Goal: Information Seeking & Learning: Learn about a topic

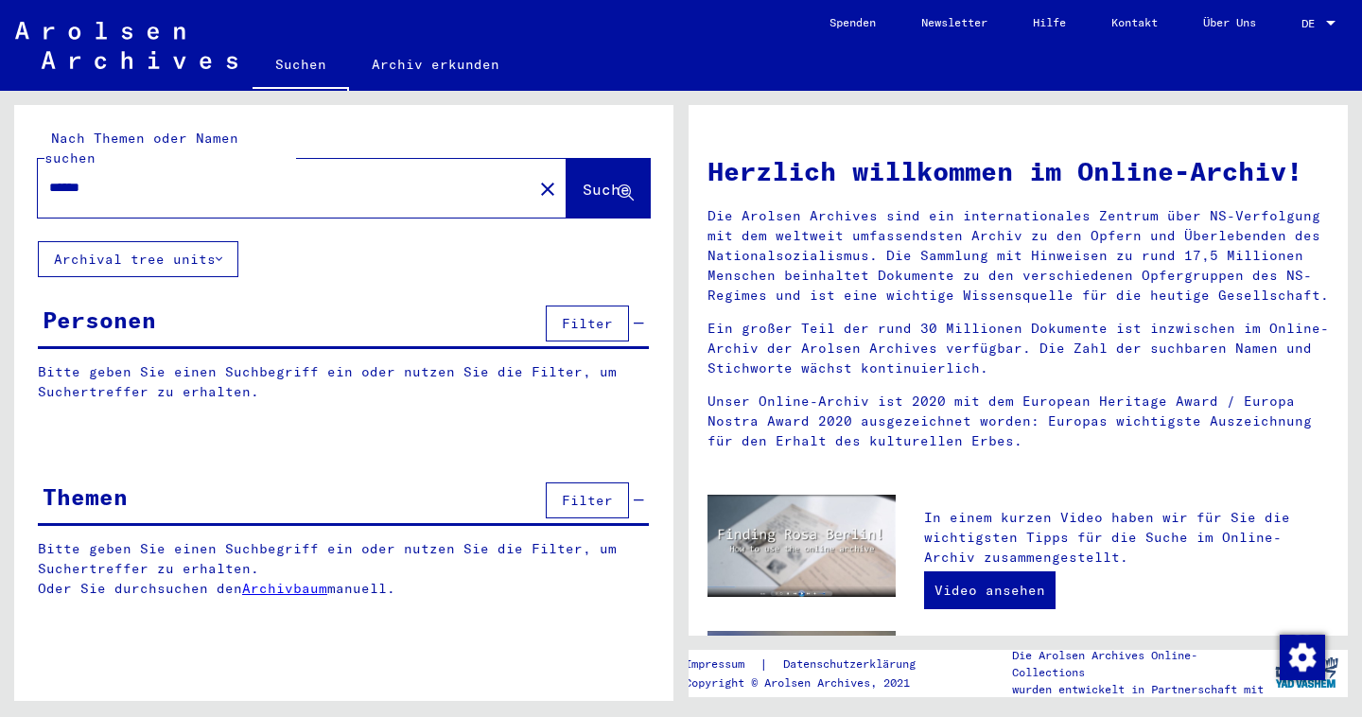
click at [1318, 20] on span "DE" at bounding box center [1312, 23] width 21 height 13
click at [1263, 39] on span "English" at bounding box center [1283, 33] width 46 height 14
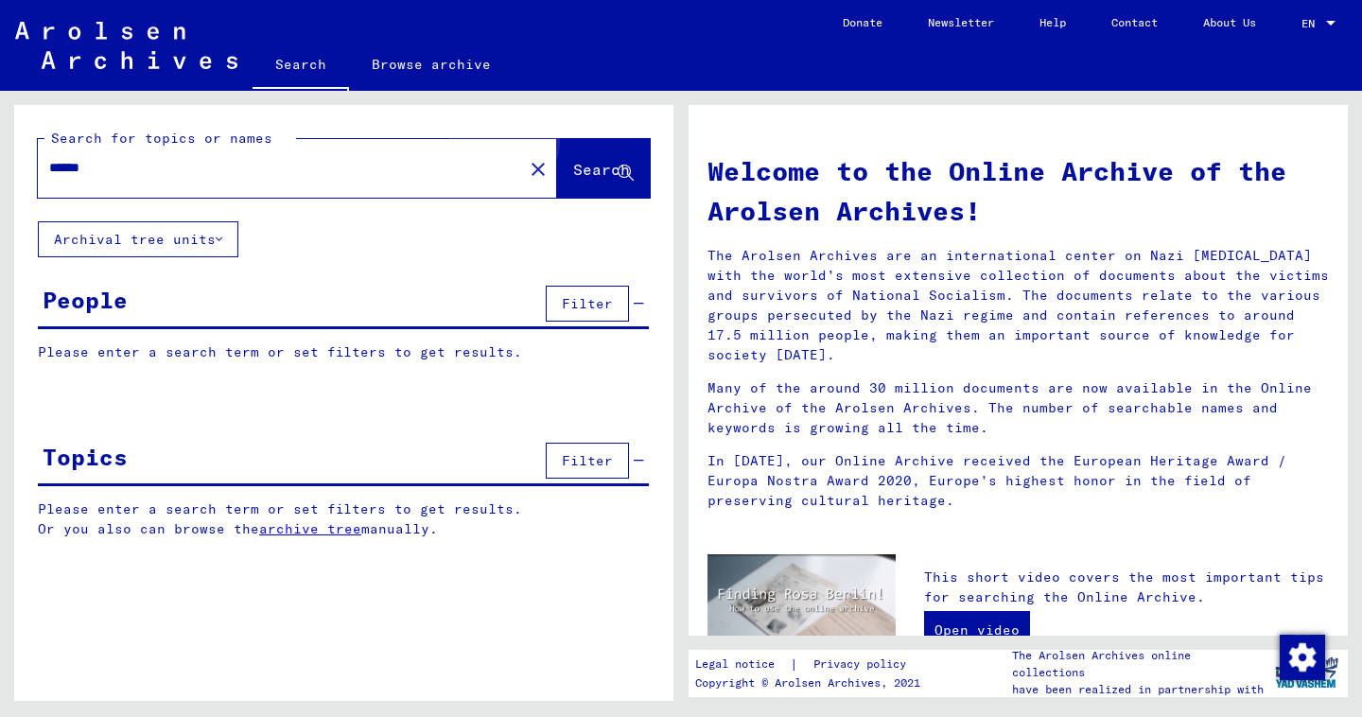
click at [581, 164] on span "Search" at bounding box center [601, 169] width 57 height 19
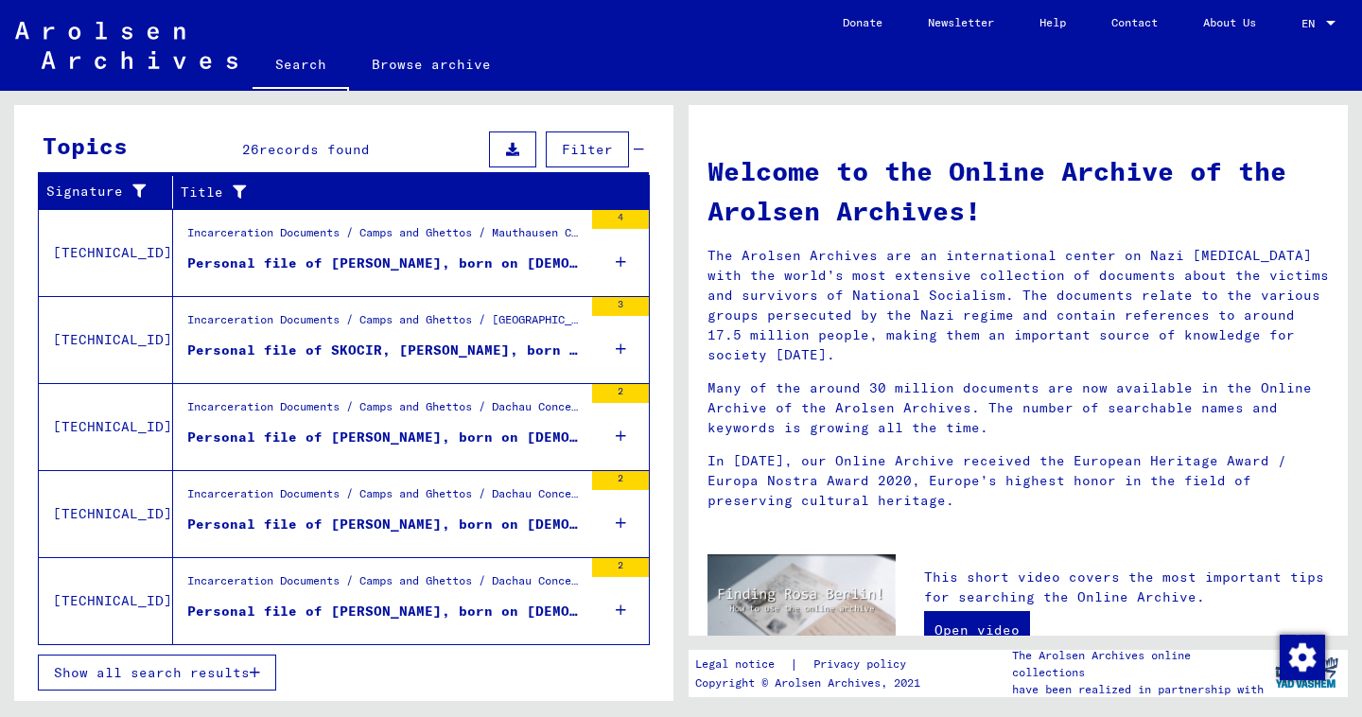
scroll to position [324, 0]
click at [197, 679] on span "Show all search results" at bounding box center [152, 672] width 196 height 17
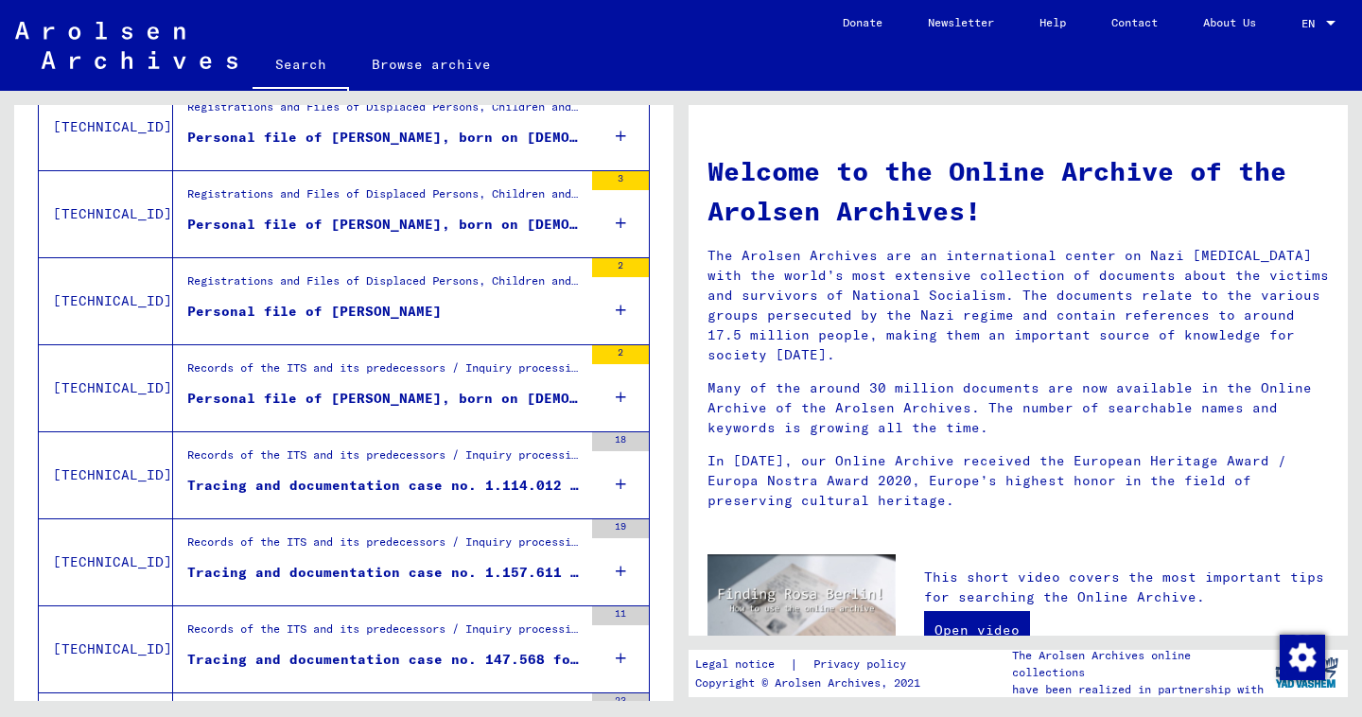
scroll to position [1262, 0]
click at [352, 545] on div "Records of the ITS and its predecessors / Inquiry processing / ITS case files a…" at bounding box center [384, 546] width 395 height 26
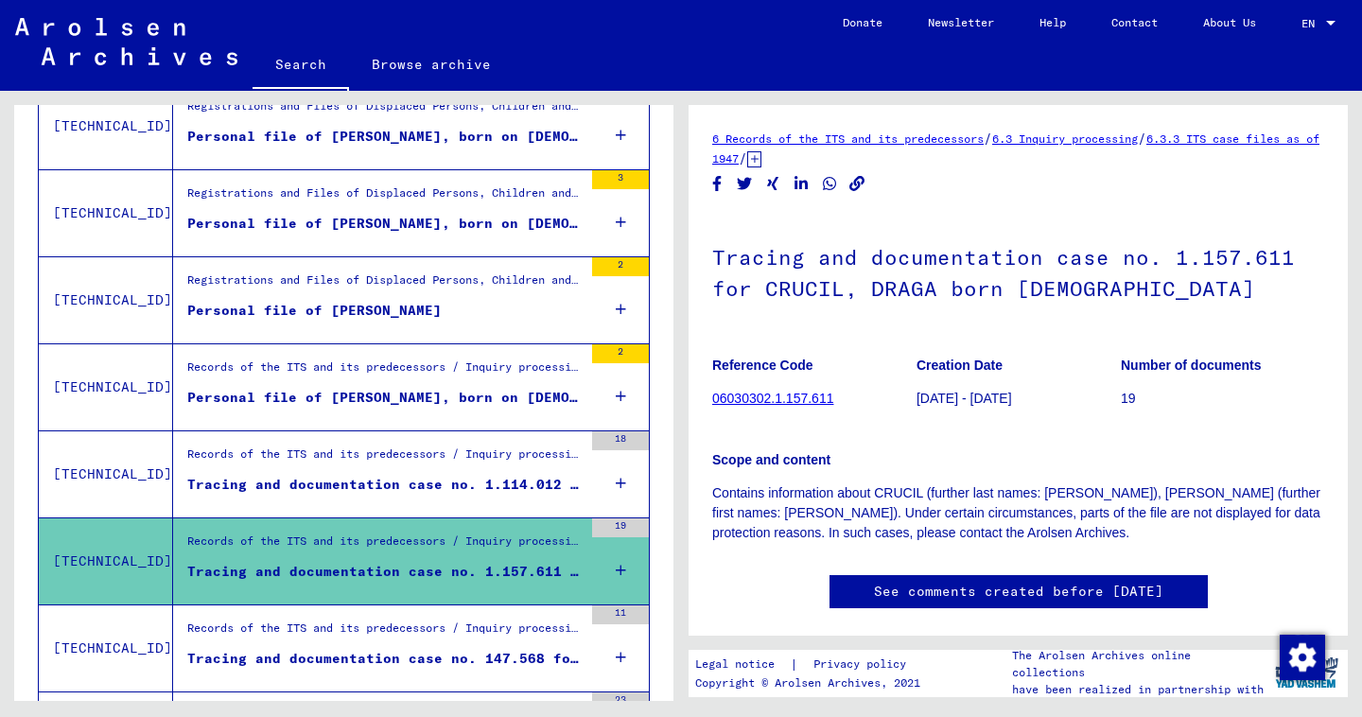
click at [365, 490] on div "Tracing and documentation case no. 1.114.012 for AUGUSTIN, MARIJA born 03.02.19…" at bounding box center [384, 485] width 395 height 20
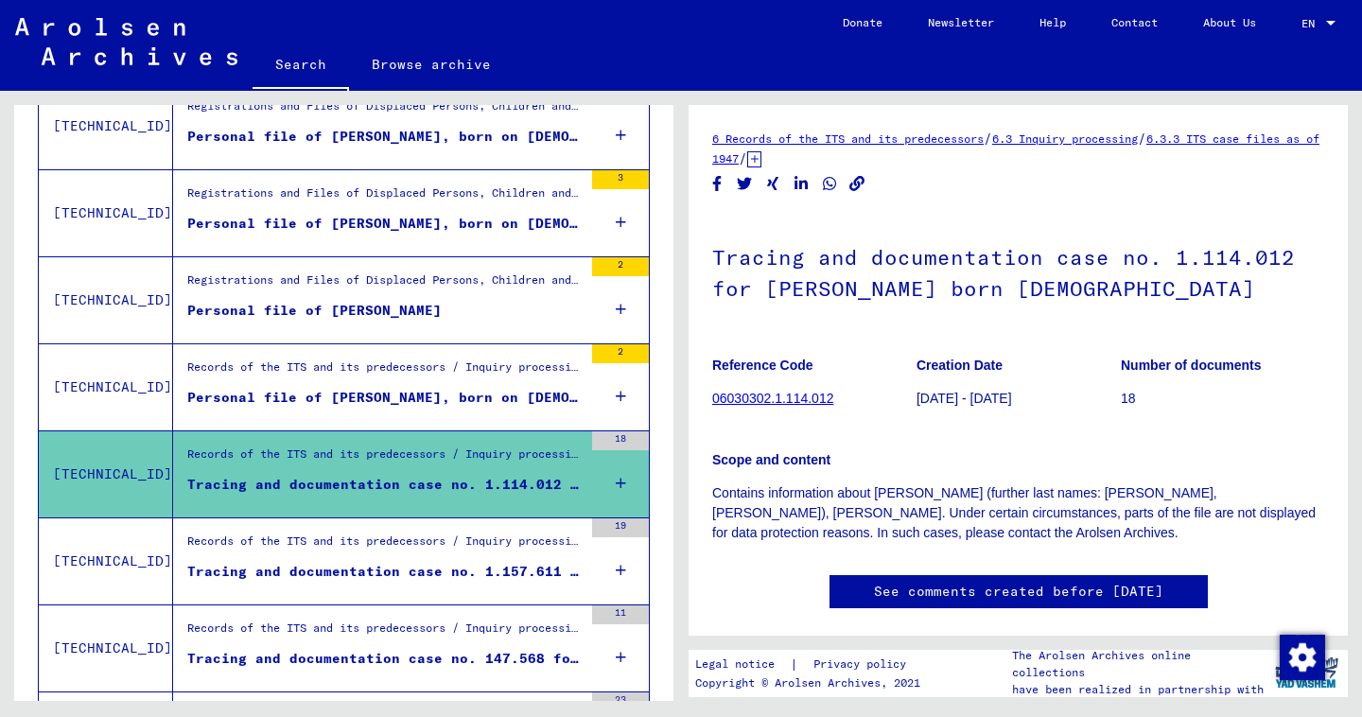
click at [368, 396] on div "Personal file of SKOCIR, ANTONIO, born on 6-Jan-1896" at bounding box center [384, 398] width 395 height 20
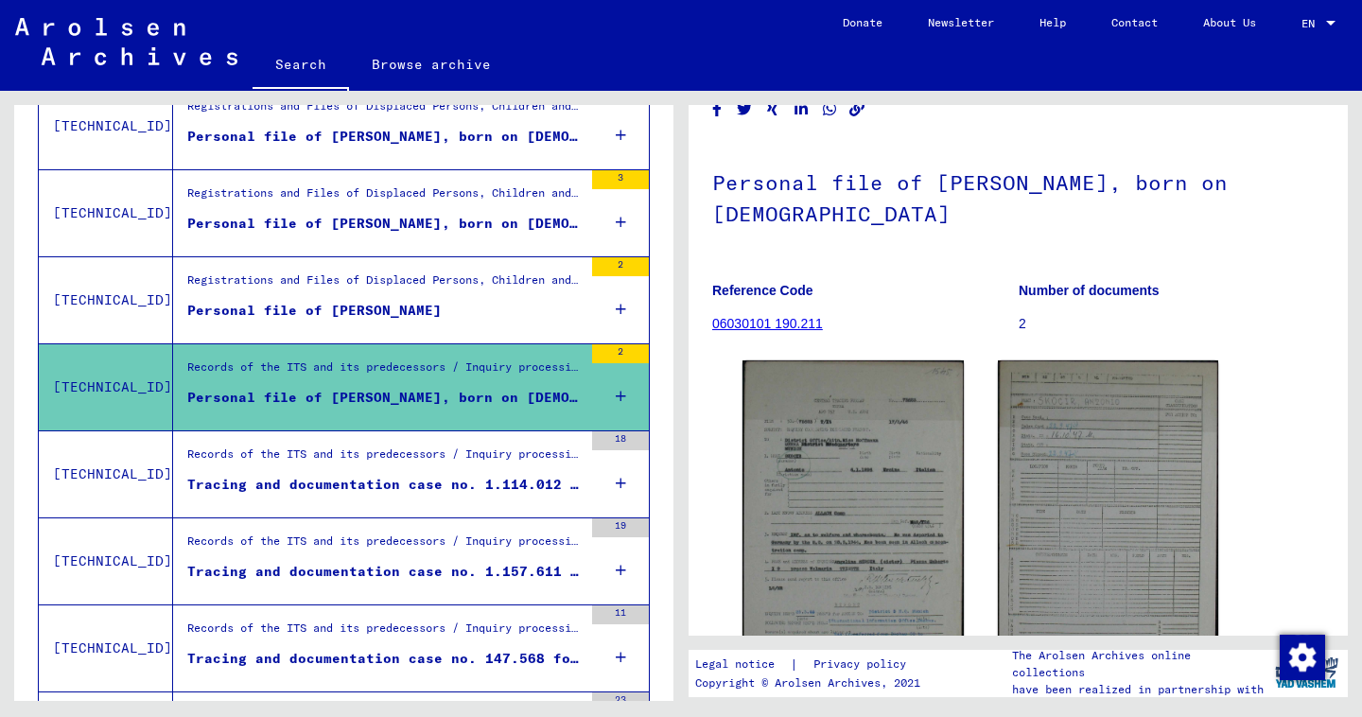
scroll to position [72, 0]
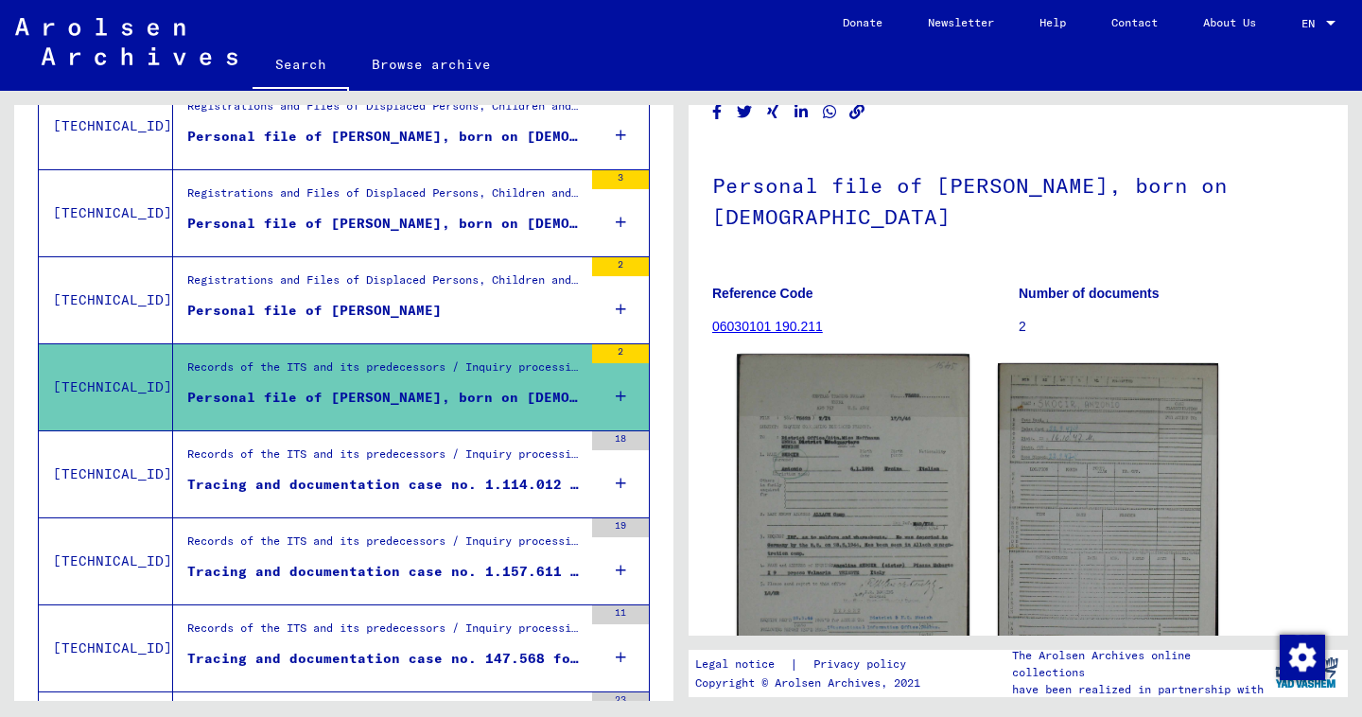
click at [872, 428] on img at bounding box center [853, 540] width 232 height 372
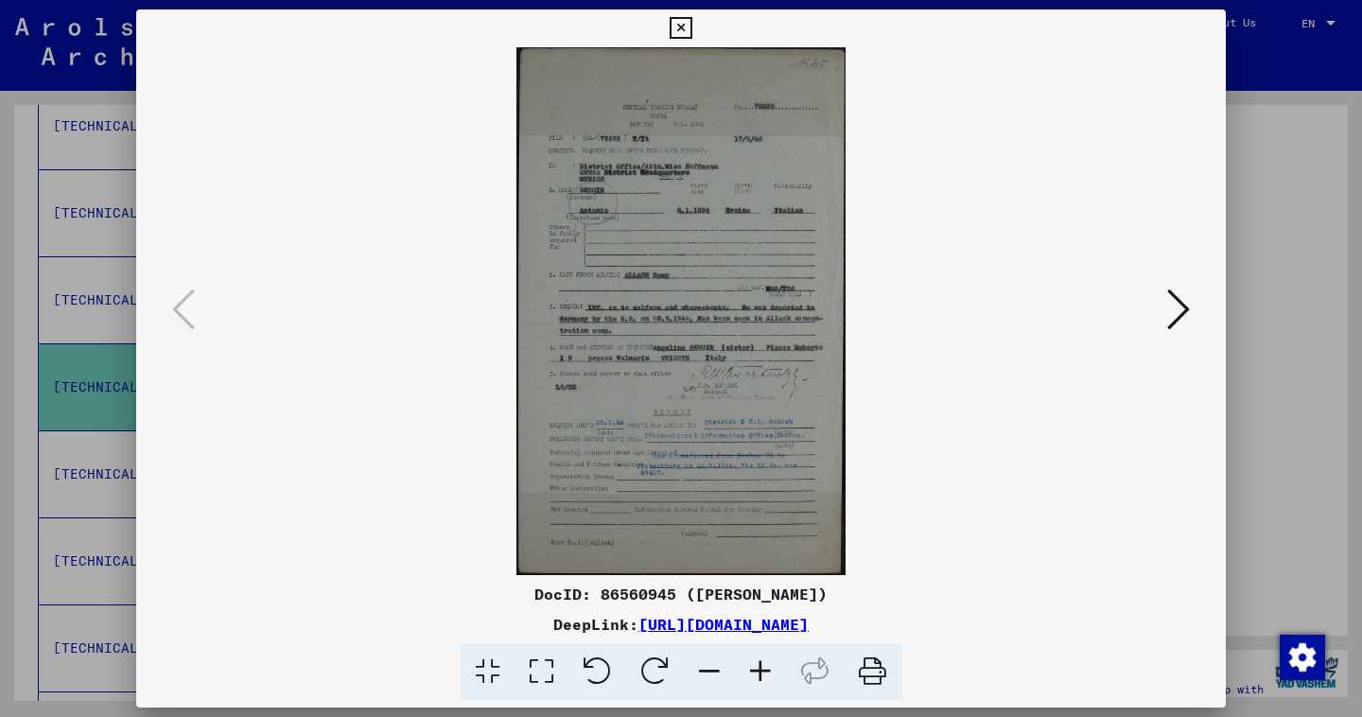
click at [619, 222] on img at bounding box center [681, 311] width 961 height 528
click at [697, 16] on button at bounding box center [680, 28] width 33 height 38
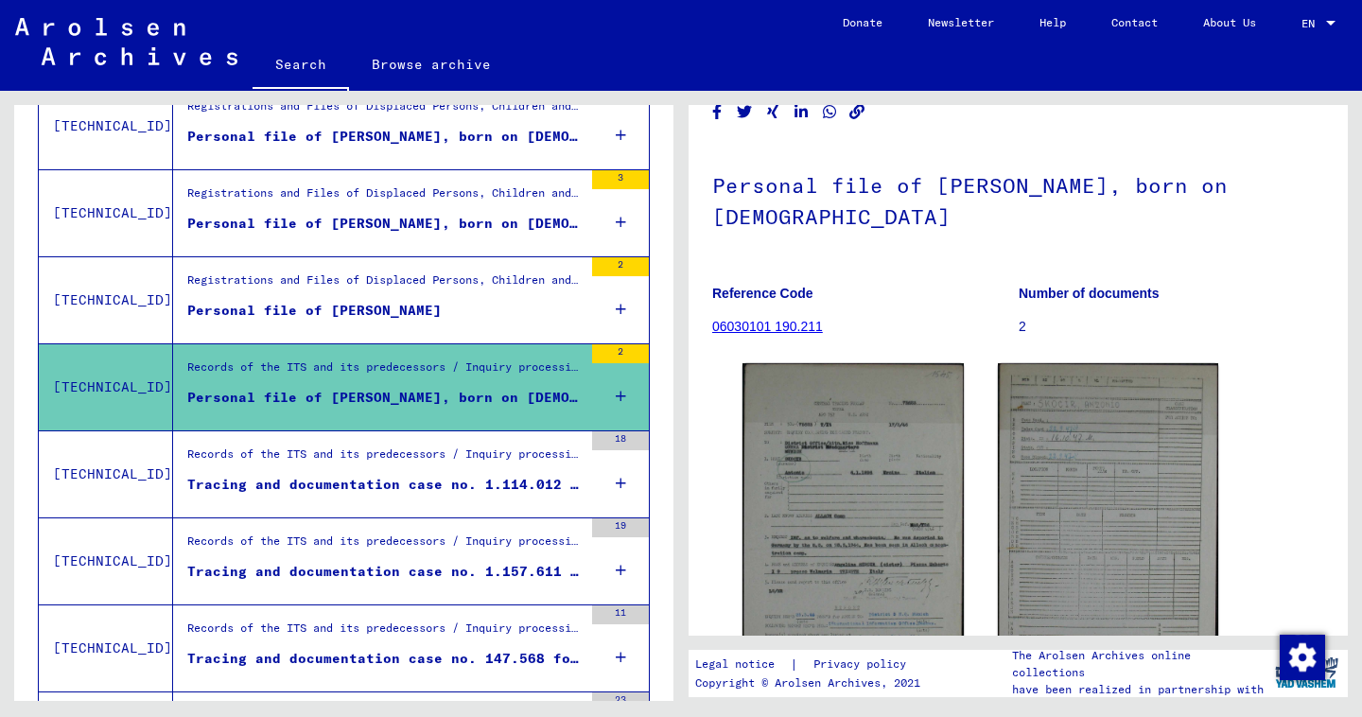
click at [264, 452] on div "Records of the ITS and its predecessors / Inquiry processing / ITS case files a…" at bounding box center [384, 459] width 395 height 26
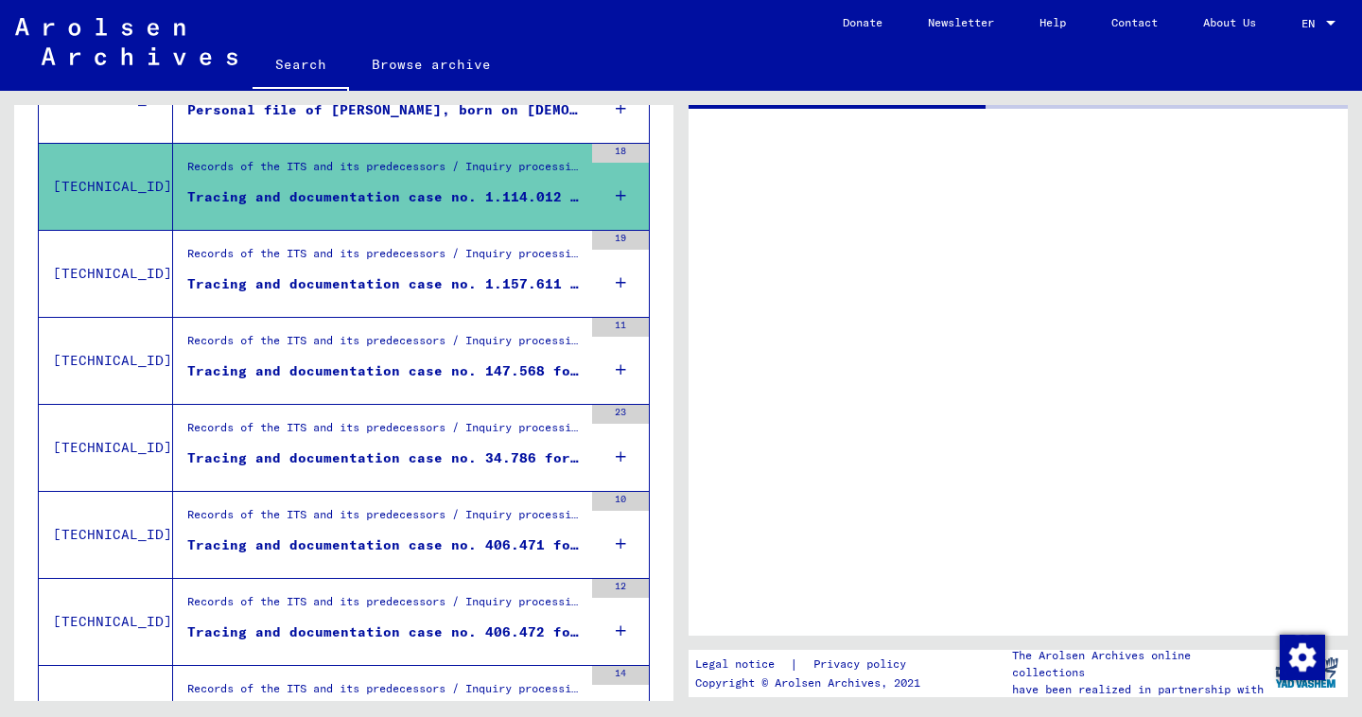
scroll to position [1565, 0]
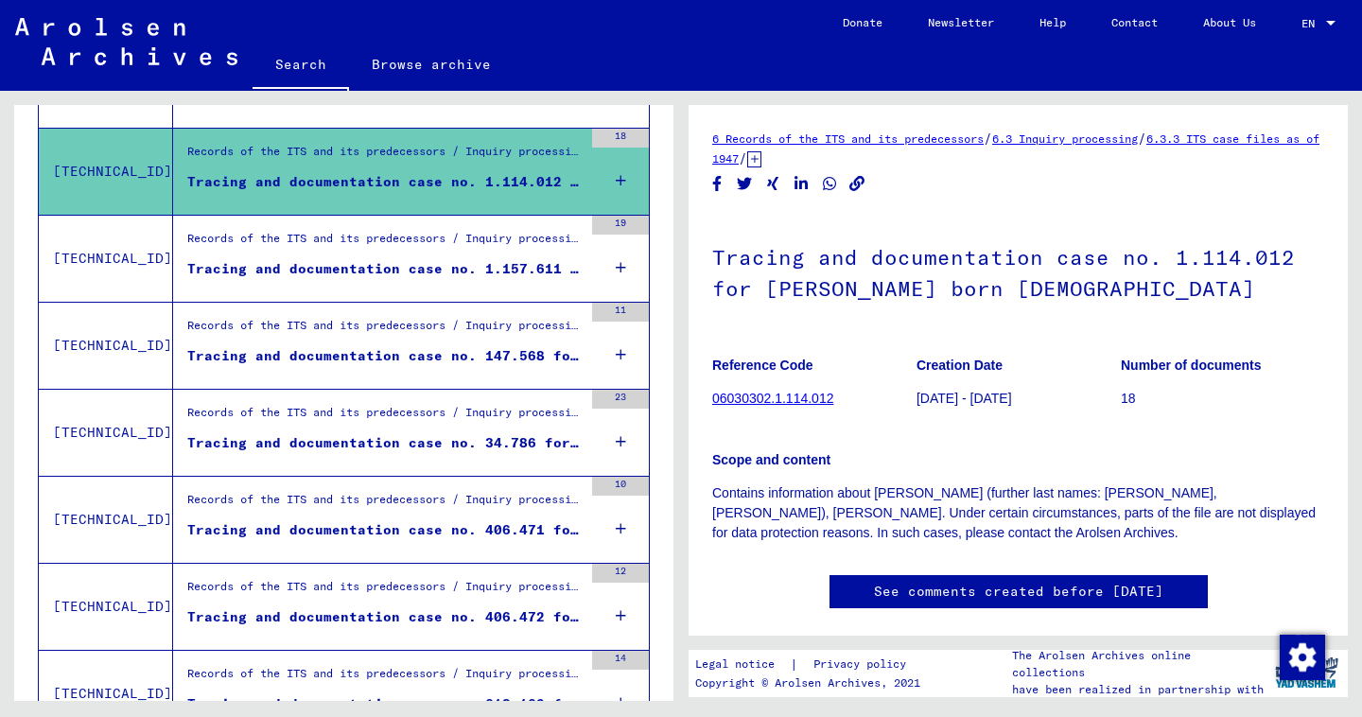
click at [338, 278] on div "Tracing and documentation case no. 1.157.611 for CRUCIL, DRAGA born 18.05.1925" at bounding box center [384, 269] width 395 height 20
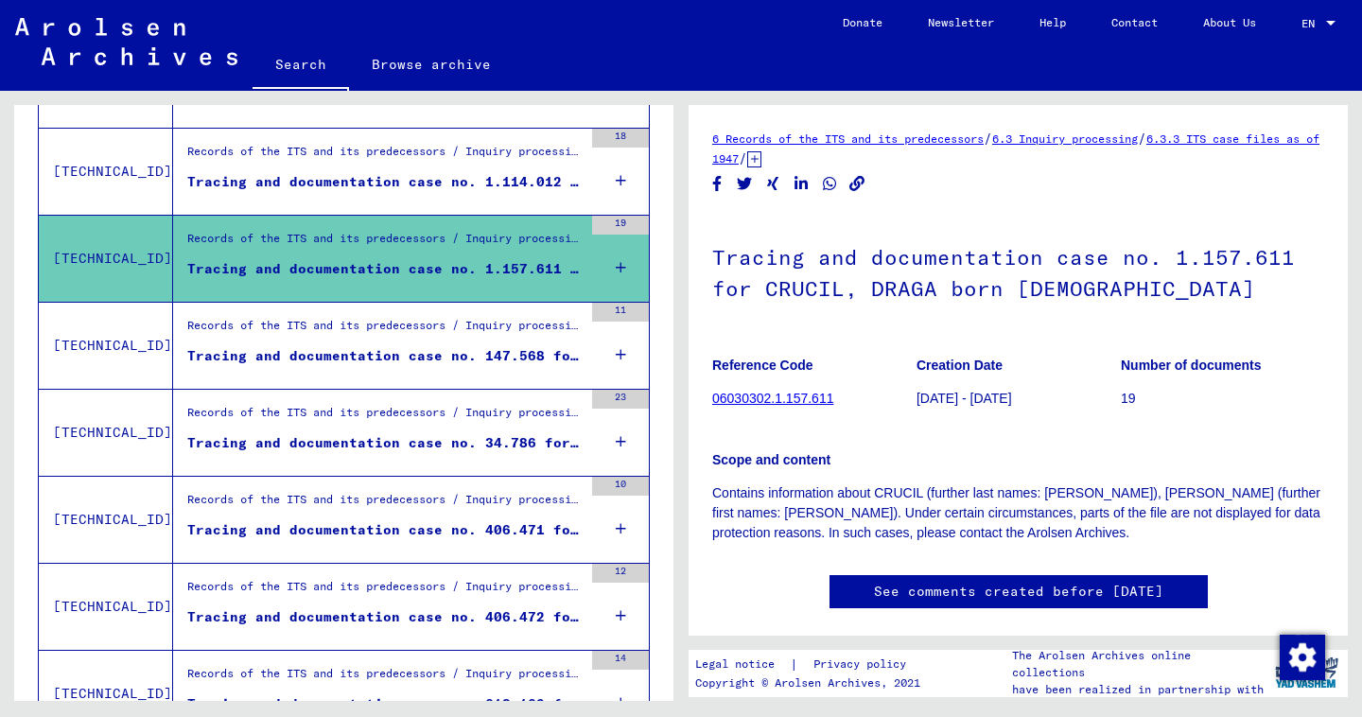
click at [306, 361] on div "Tracing and documentation case no. 147.568 for SKOCIR, JEAN born 14.10.1924" at bounding box center [384, 356] width 395 height 20
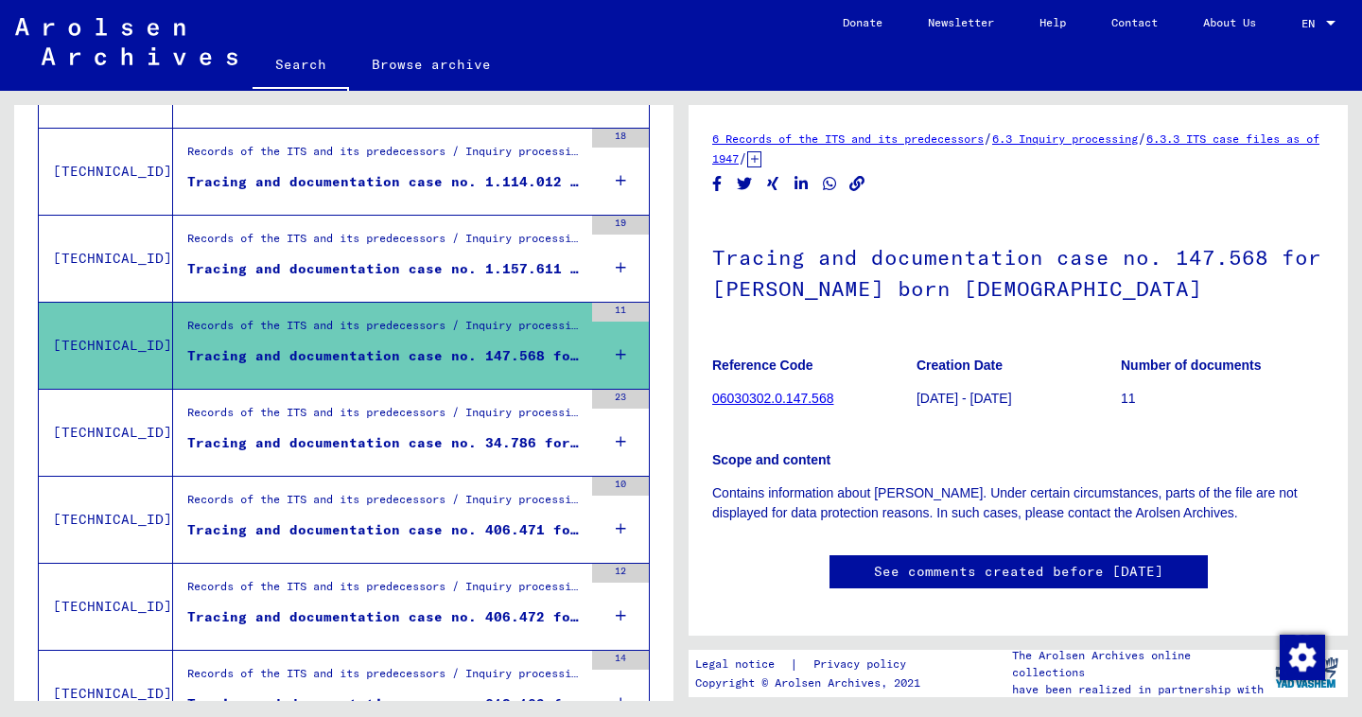
click at [313, 429] on div "Records of the ITS and its predecessors / Inquiry processing / ITS case files a…" at bounding box center [384, 417] width 395 height 26
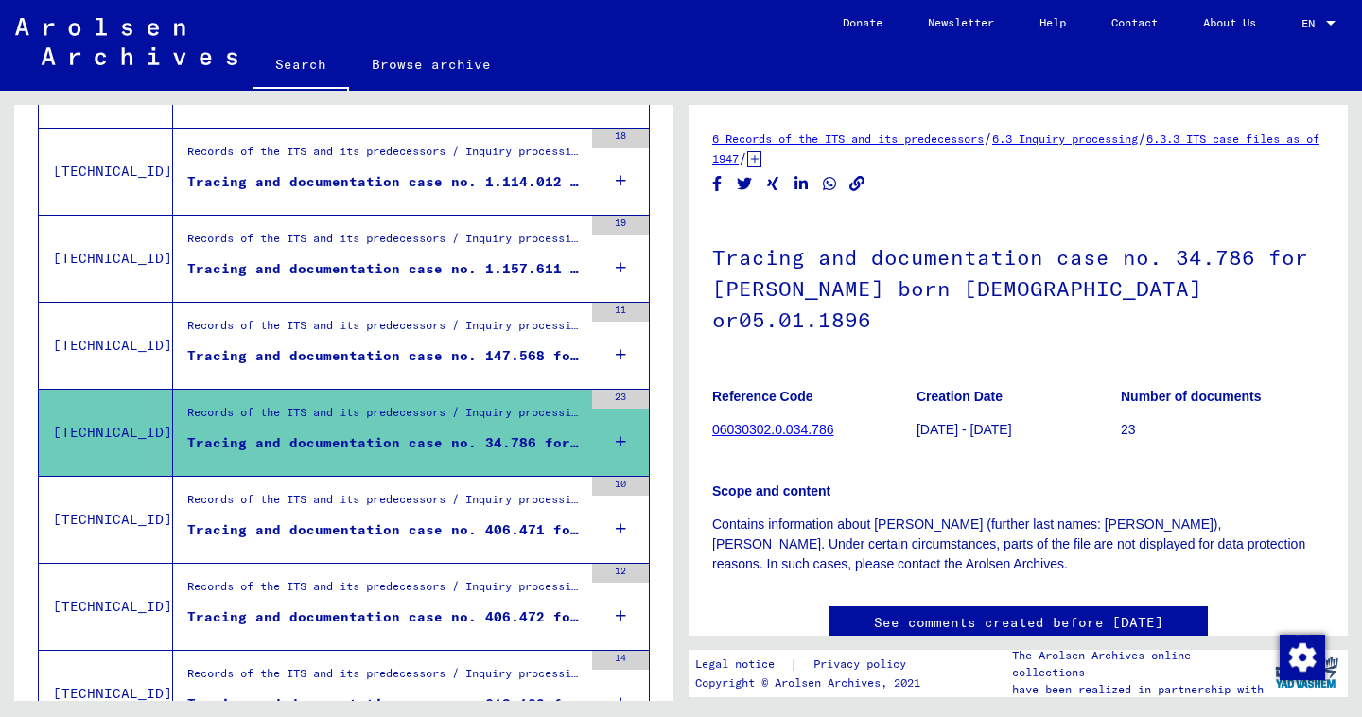
click at [780, 422] on link "06030302.0.034.786" at bounding box center [772, 429] width 121 height 15
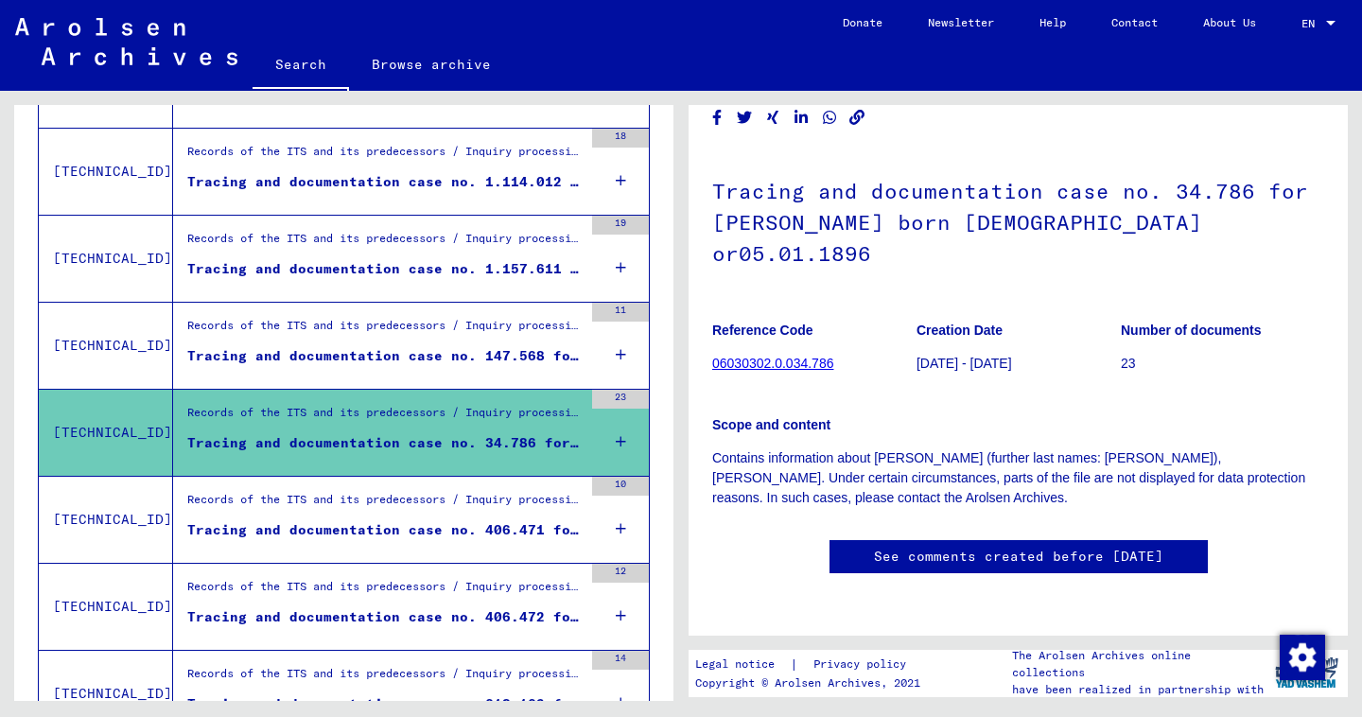
scroll to position [173, 0]
click at [405, 497] on div "Records of the ITS and its predecessors / Inquiry processing / ITS case files a…" at bounding box center [384, 504] width 395 height 26
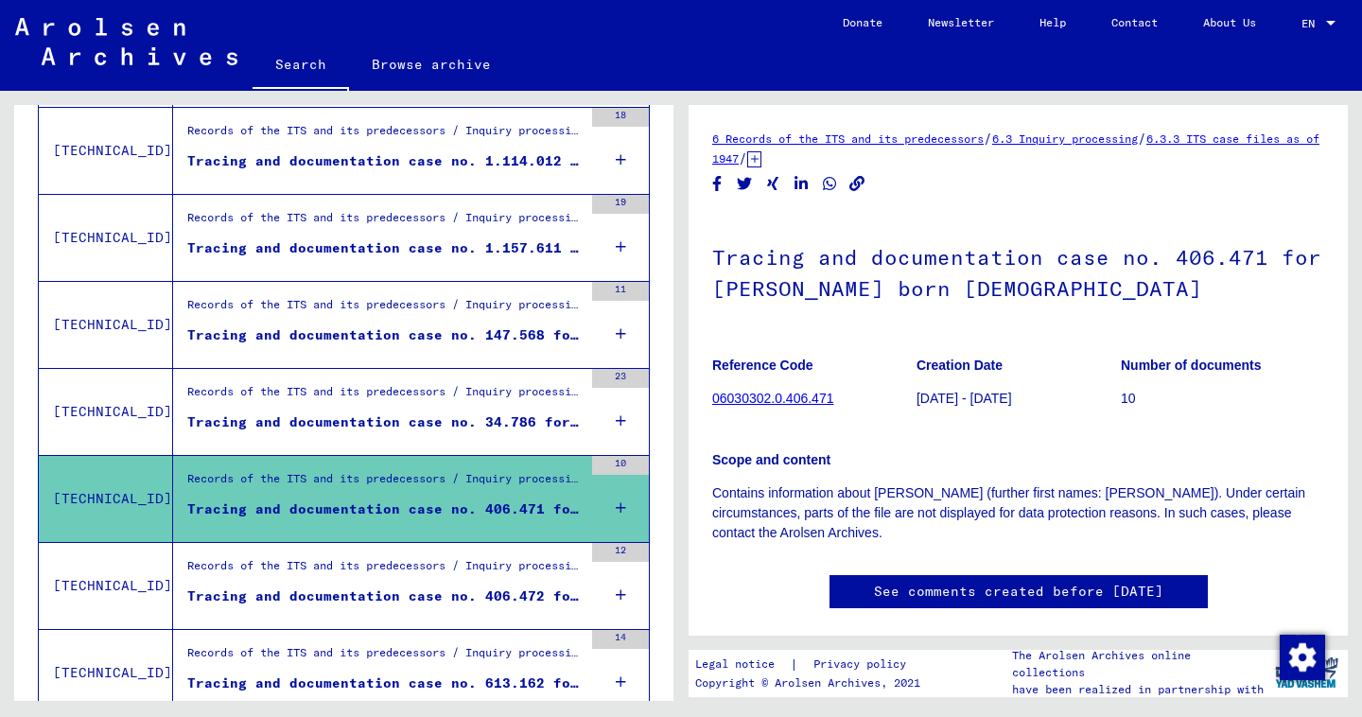
scroll to position [1678, 0]
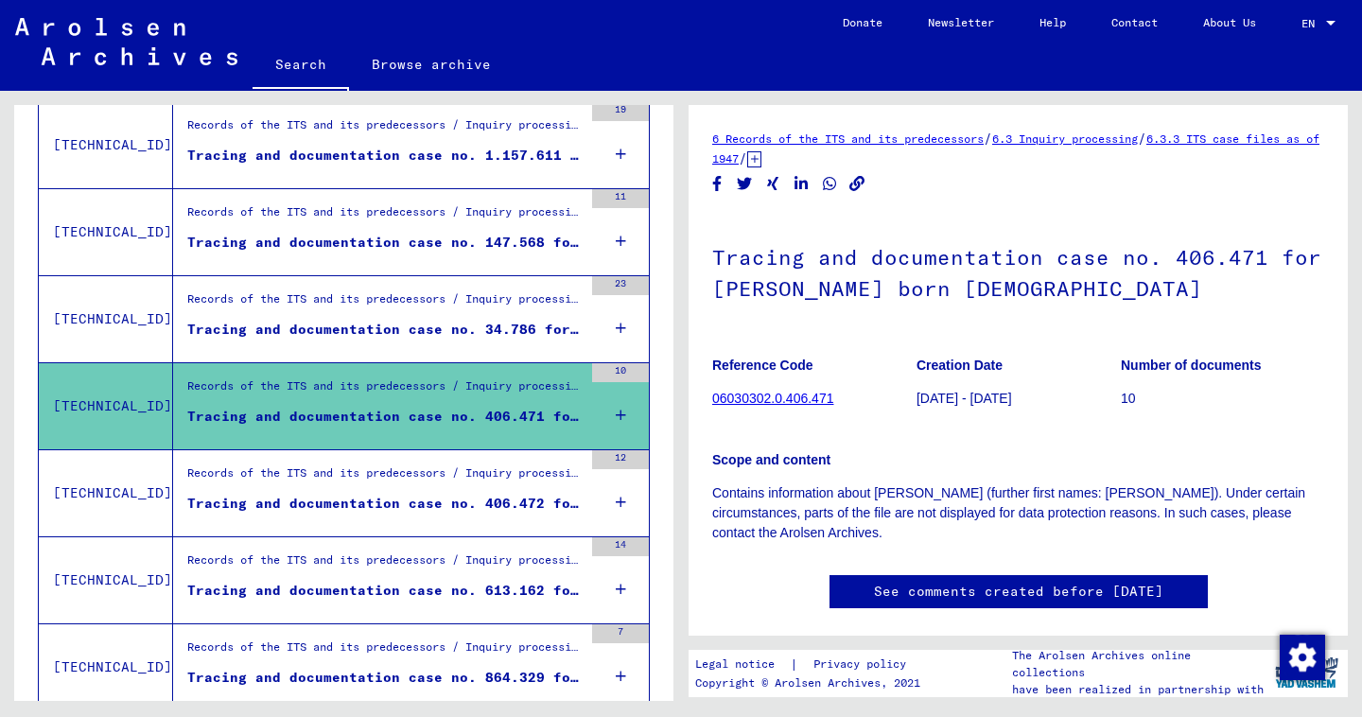
click at [374, 482] on div "Records of the ITS and its predecessors / Inquiry processing / ITS case files a…" at bounding box center [384, 477] width 395 height 26
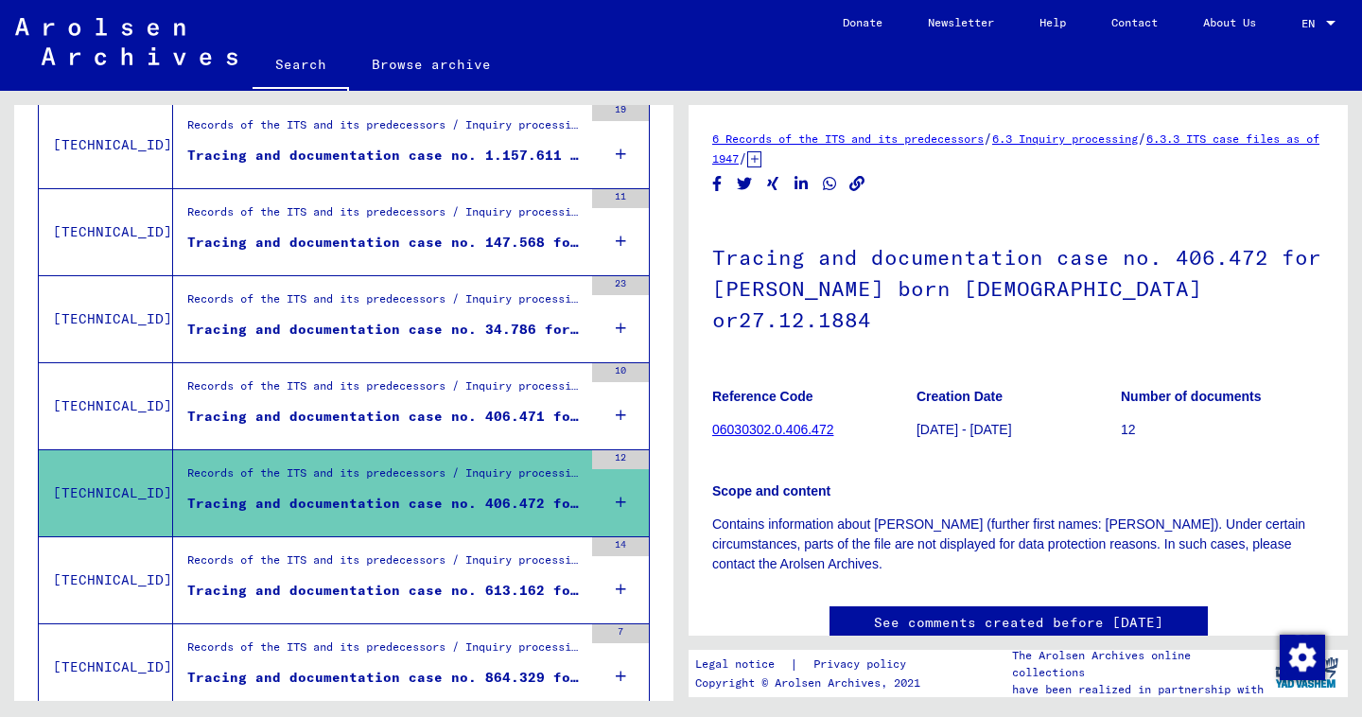
click at [351, 577] on div "Records of the ITS and its predecessors / Inquiry processing / ITS case files a…" at bounding box center [384, 564] width 395 height 26
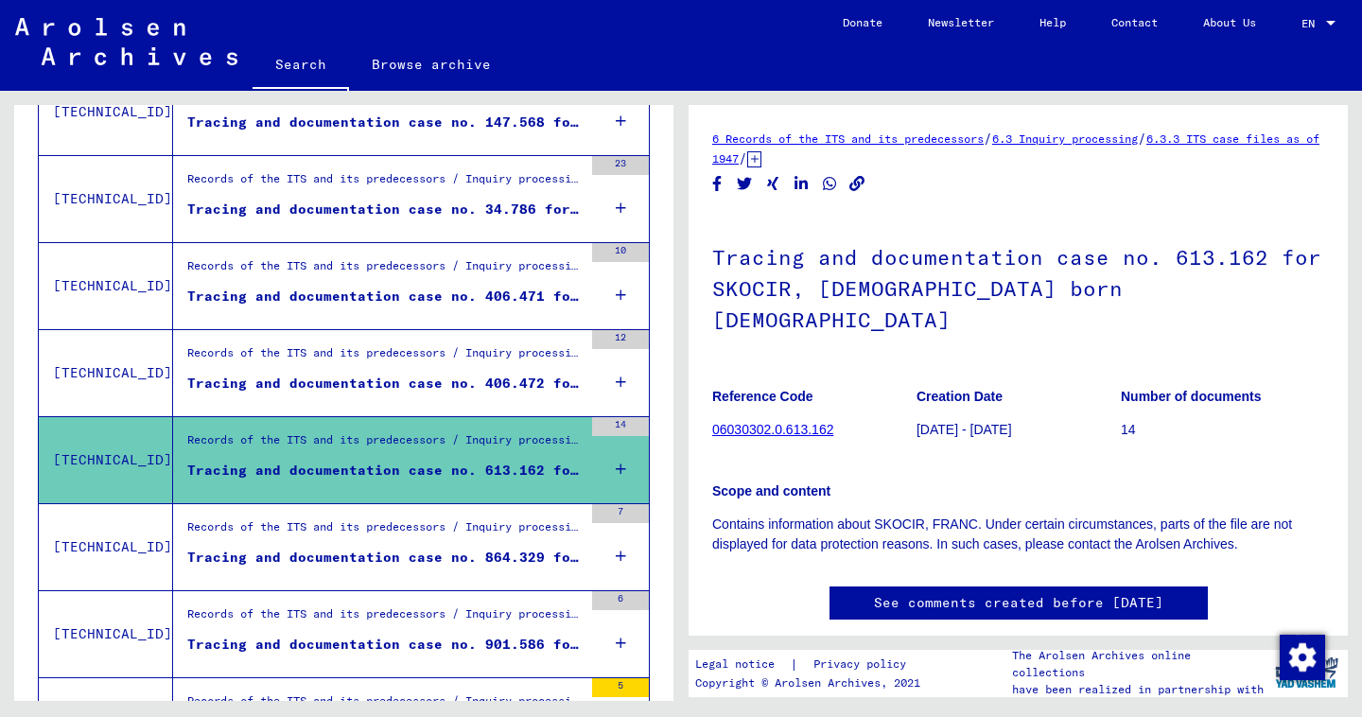
scroll to position [1842, 0]
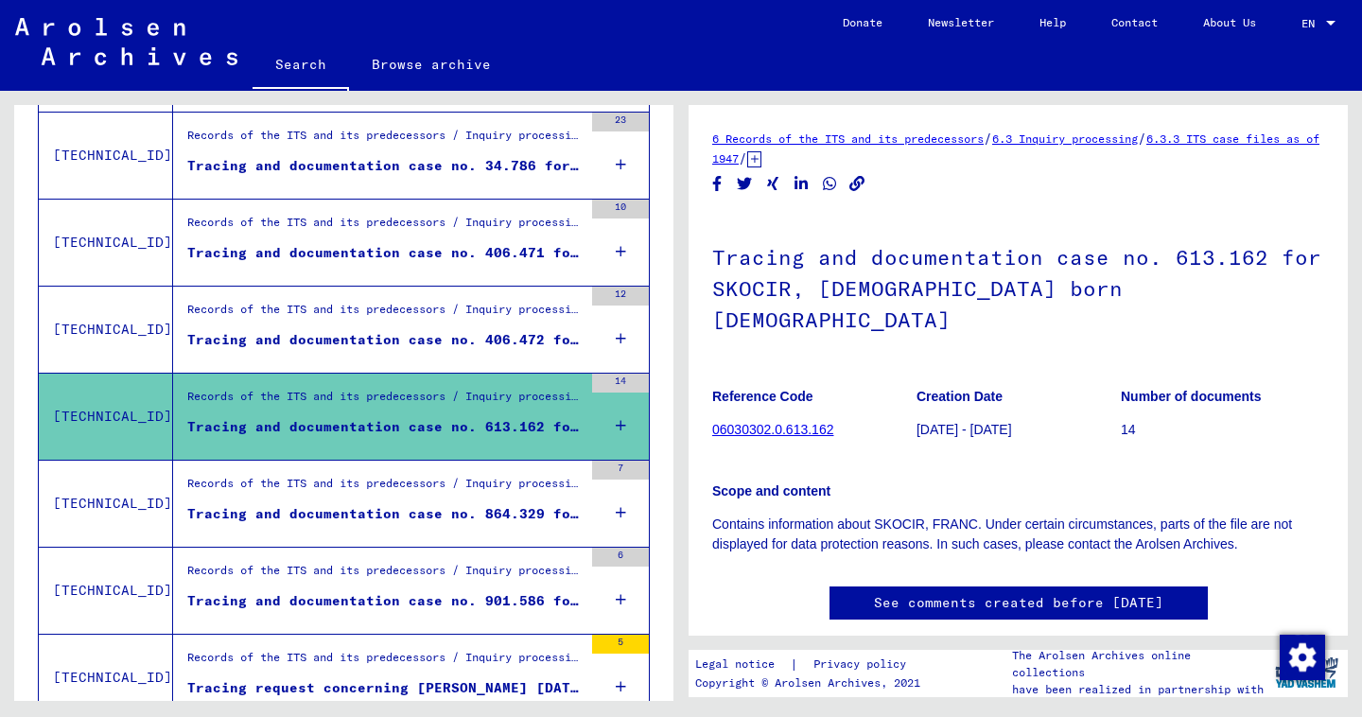
click at [390, 486] on div "Records of the ITS and its predecessors / Inquiry processing / ITS case files a…" at bounding box center [384, 488] width 395 height 26
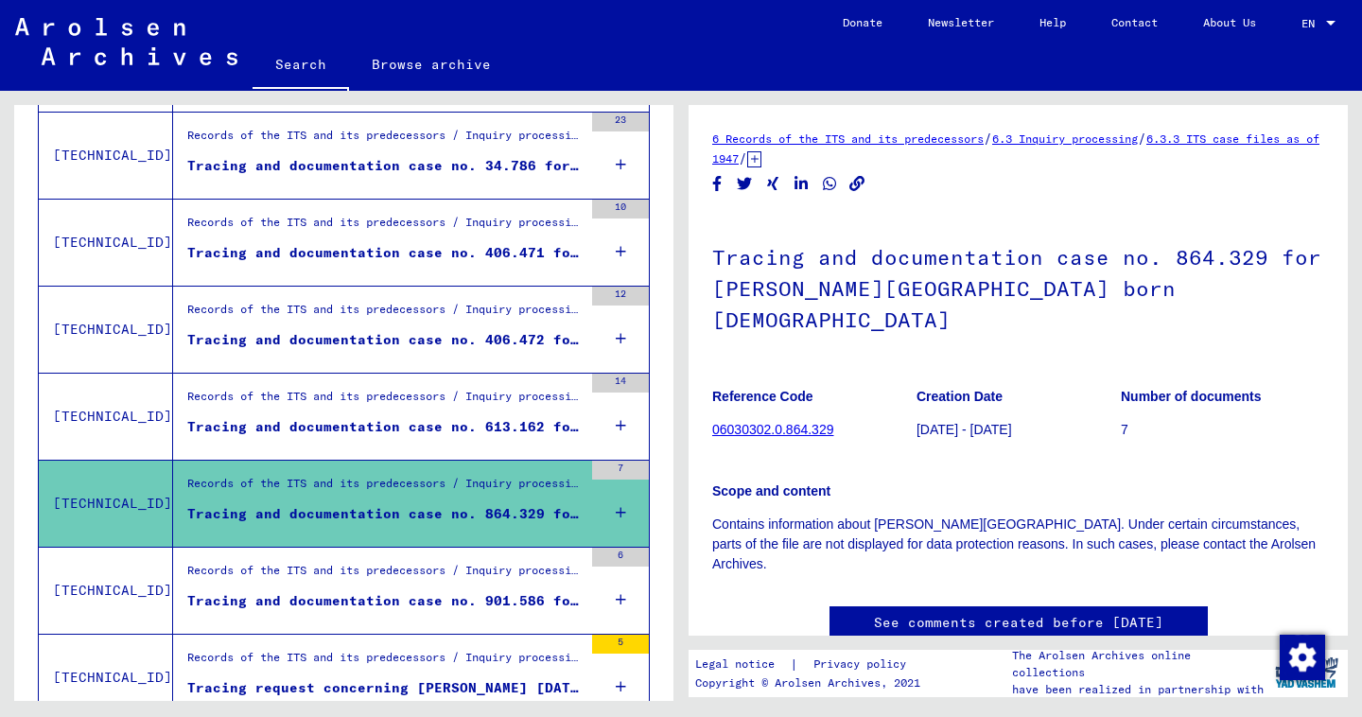
click at [359, 581] on div "Records of the ITS and its predecessors / Inquiry processing / ITS case files a…" at bounding box center [384, 575] width 395 height 26
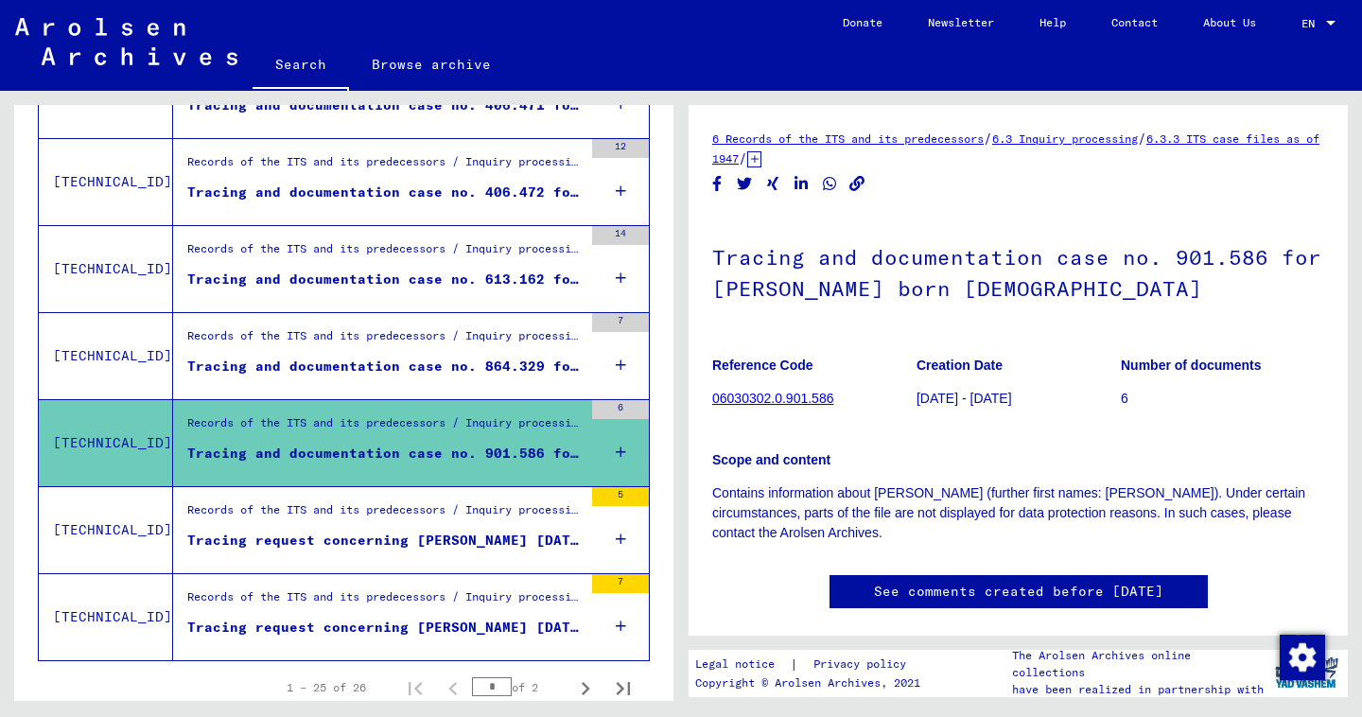
scroll to position [1990, 0]
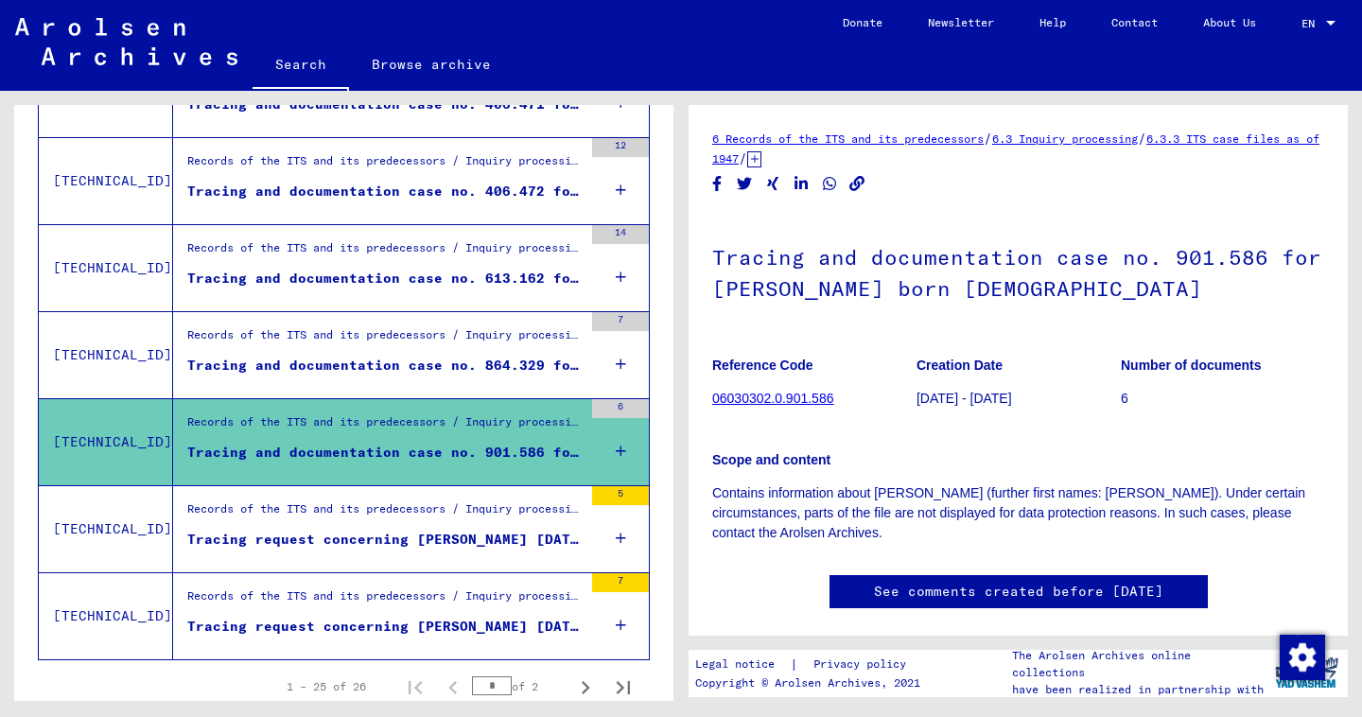
click at [410, 531] on div "Tracing request concerning SKOCIR LUDMILLA 1927-10-31" at bounding box center [384, 540] width 395 height 20
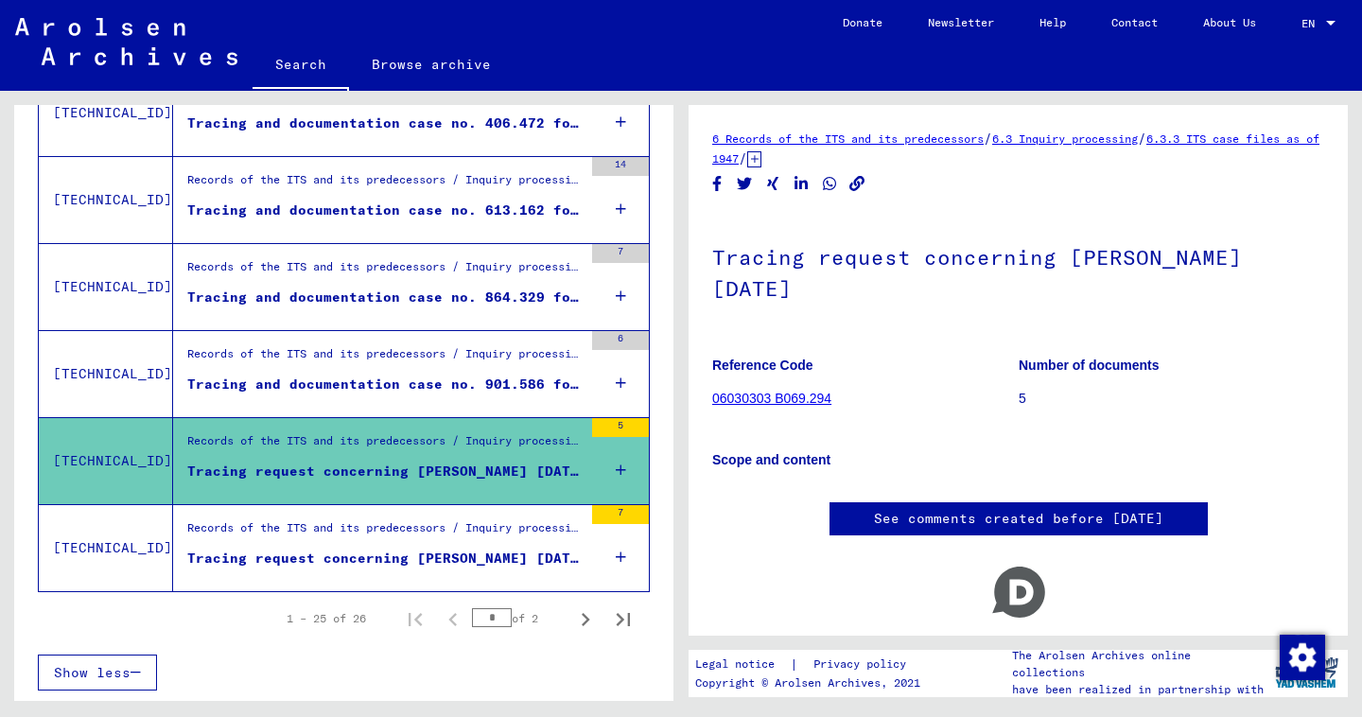
scroll to position [2058, 0]
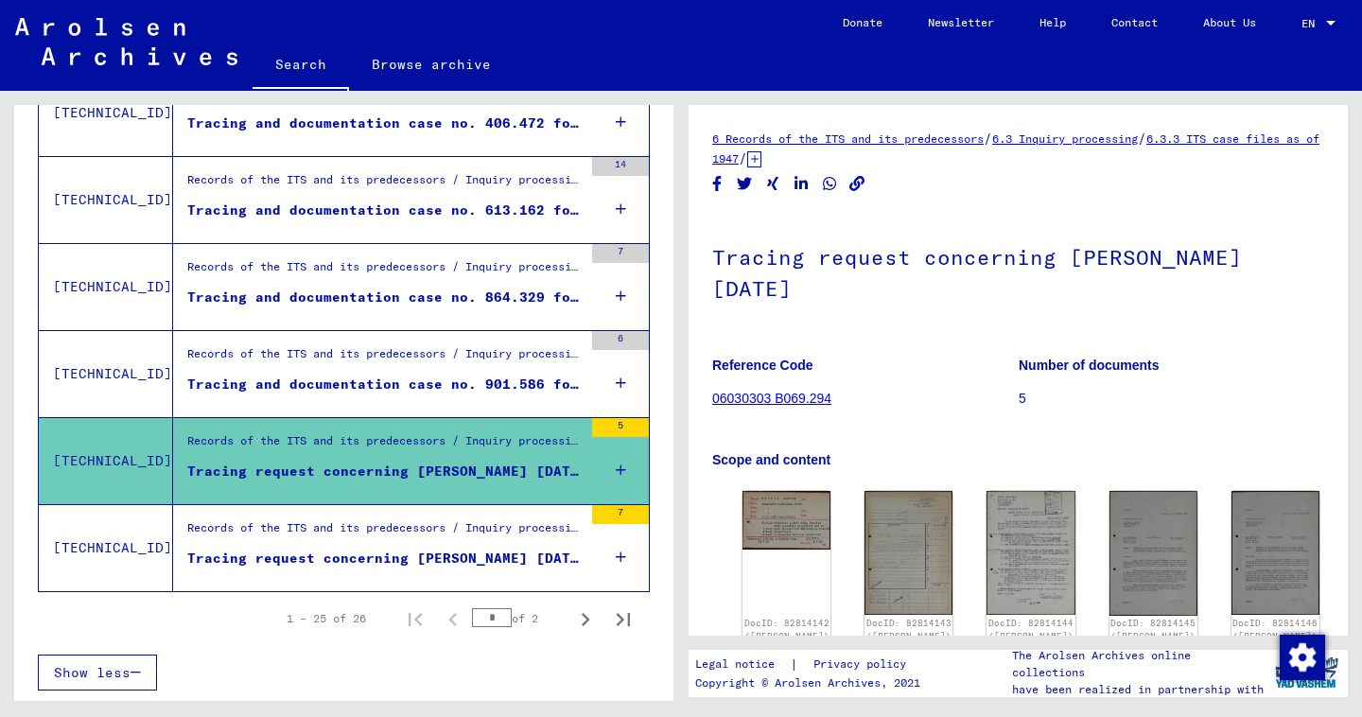
click at [796, 396] on link "06030303 B069.294" at bounding box center [771, 398] width 119 height 15
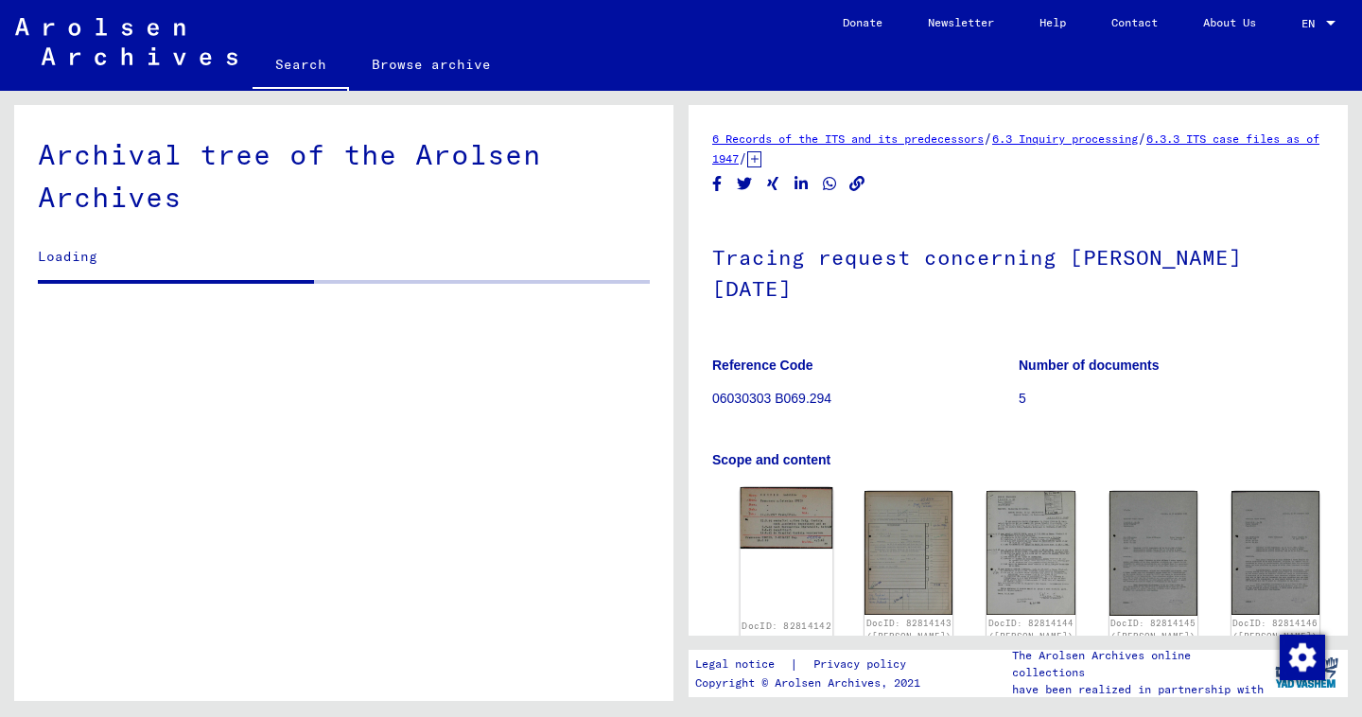
click at [764, 532] on img at bounding box center [787, 517] width 93 height 61
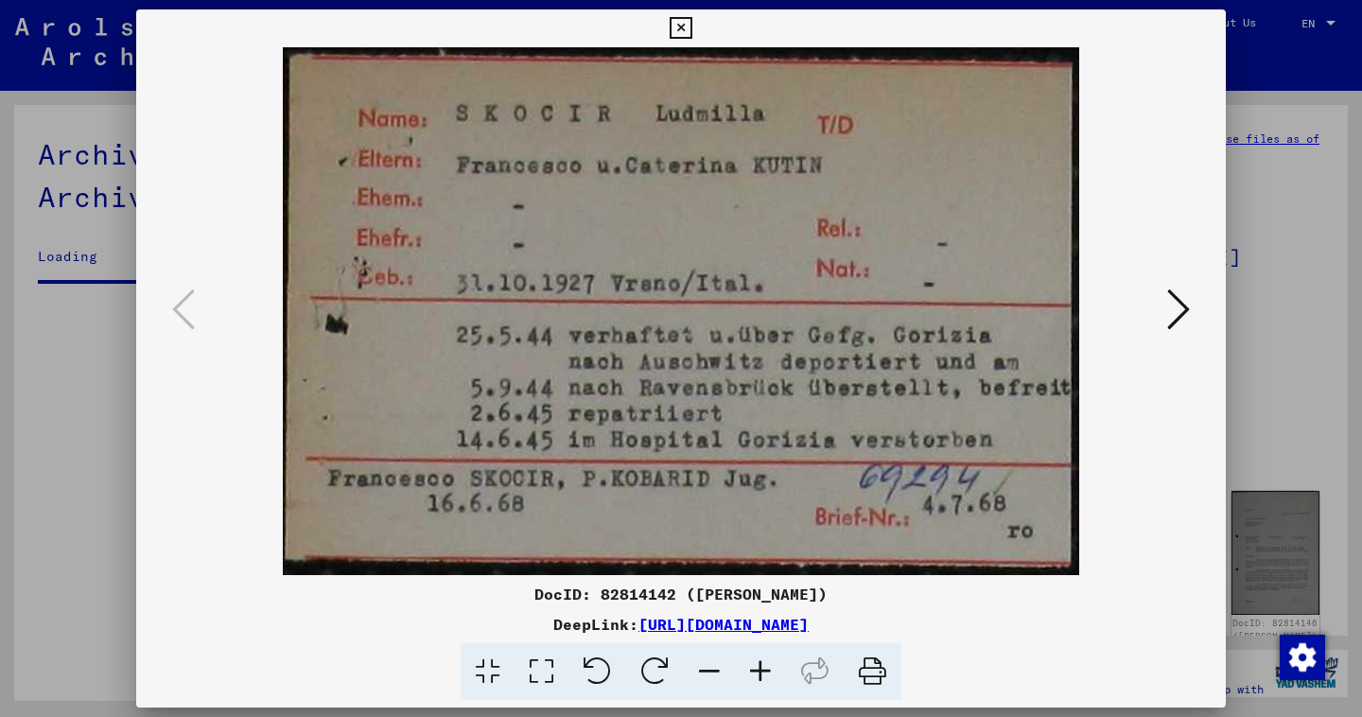
click at [1176, 314] on icon at bounding box center [1178, 309] width 23 height 45
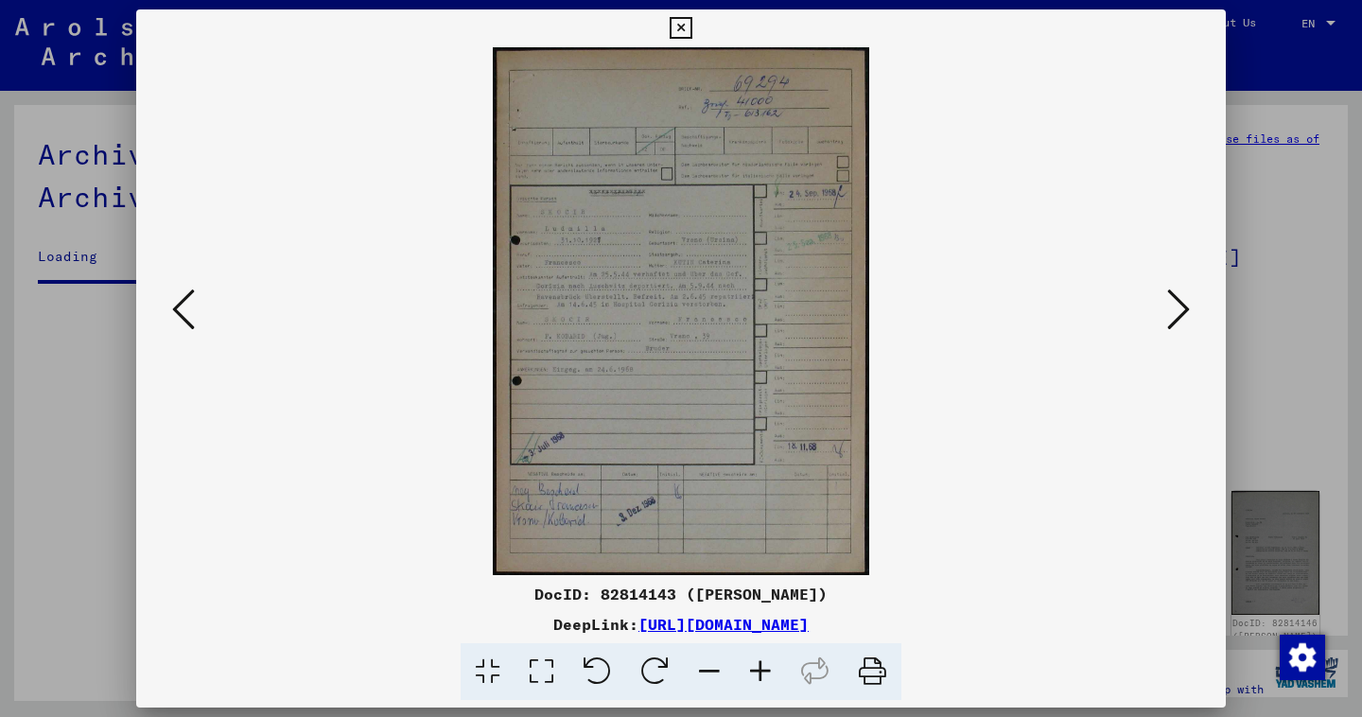
click at [1181, 302] on icon at bounding box center [1178, 309] width 23 height 45
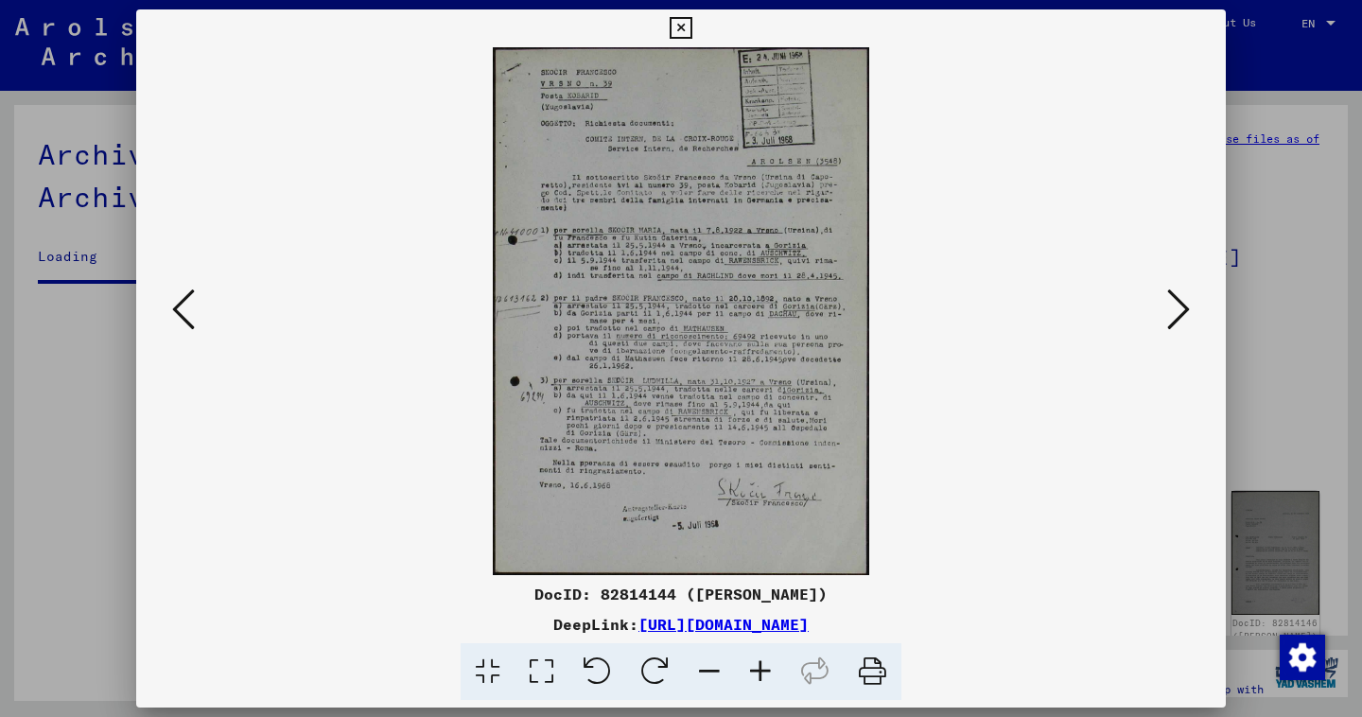
click at [691, 27] on icon at bounding box center [681, 28] width 22 height 23
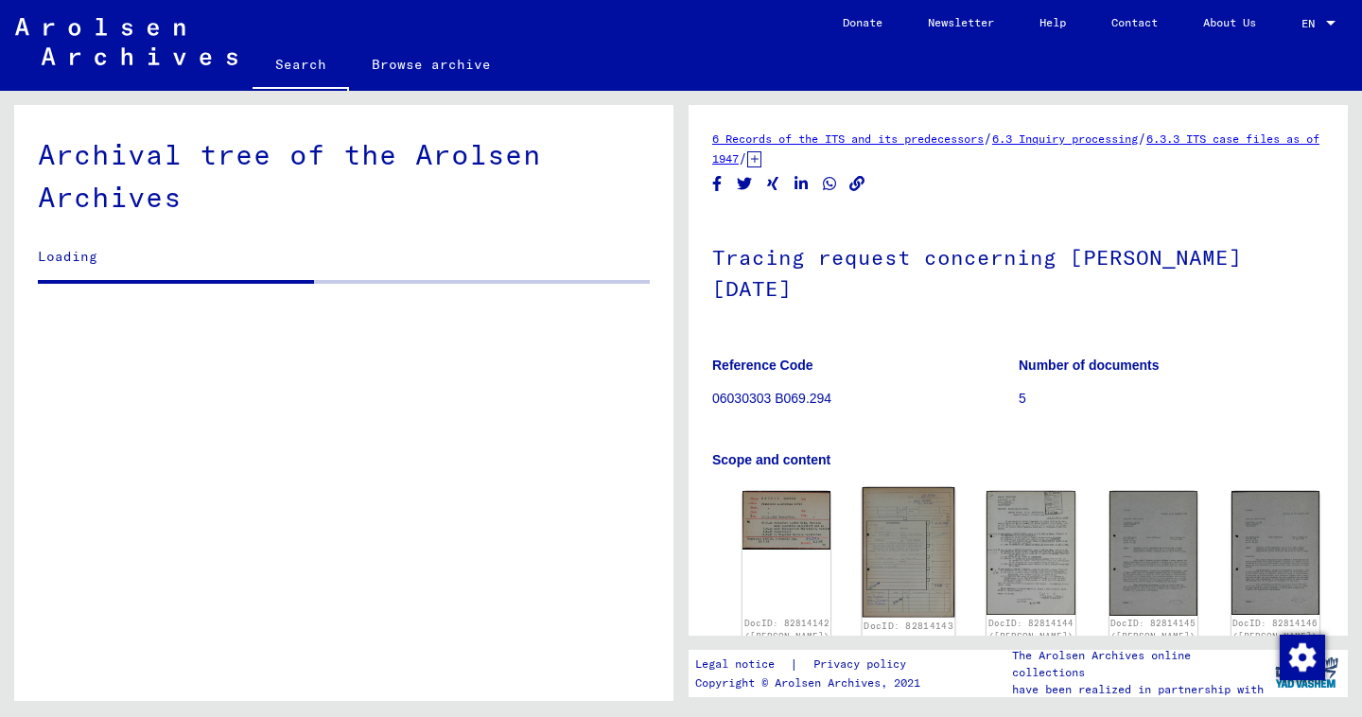
click at [878, 524] on img at bounding box center [909, 552] width 93 height 130
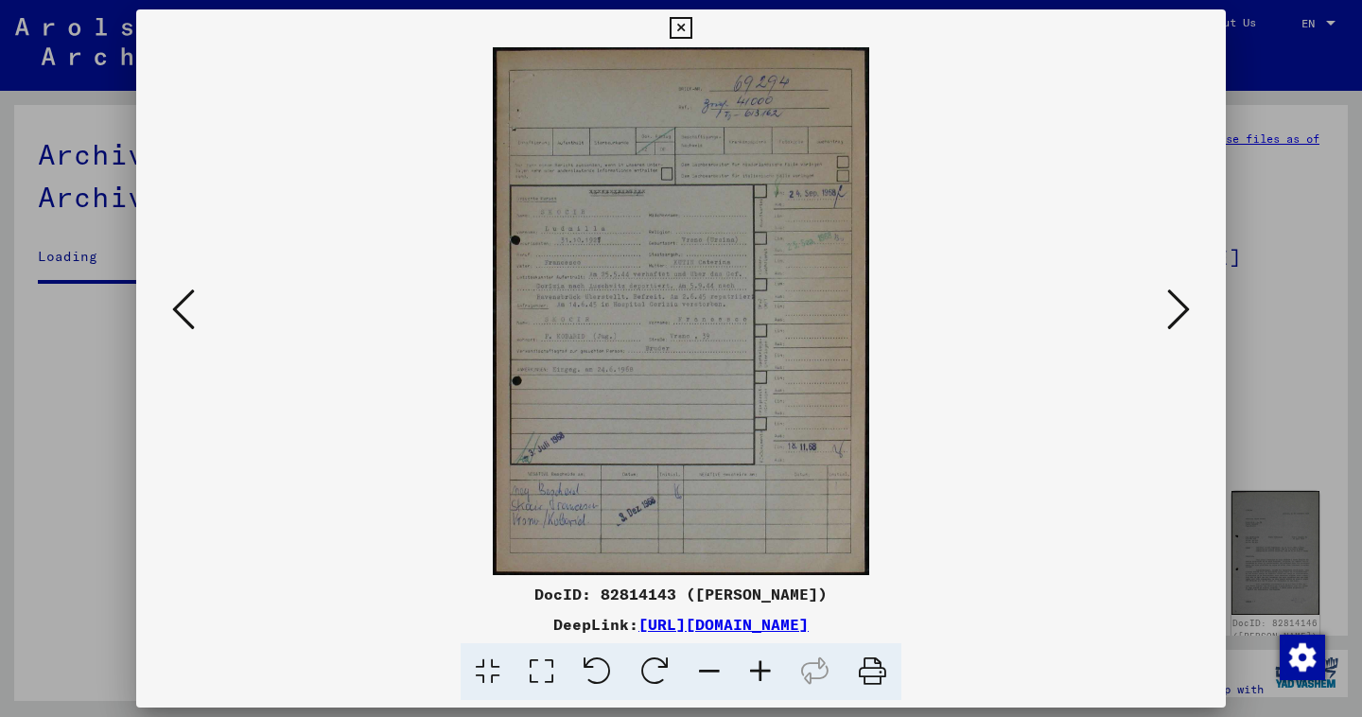
click at [1178, 320] on icon at bounding box center [1178, 309] width 23 height 45
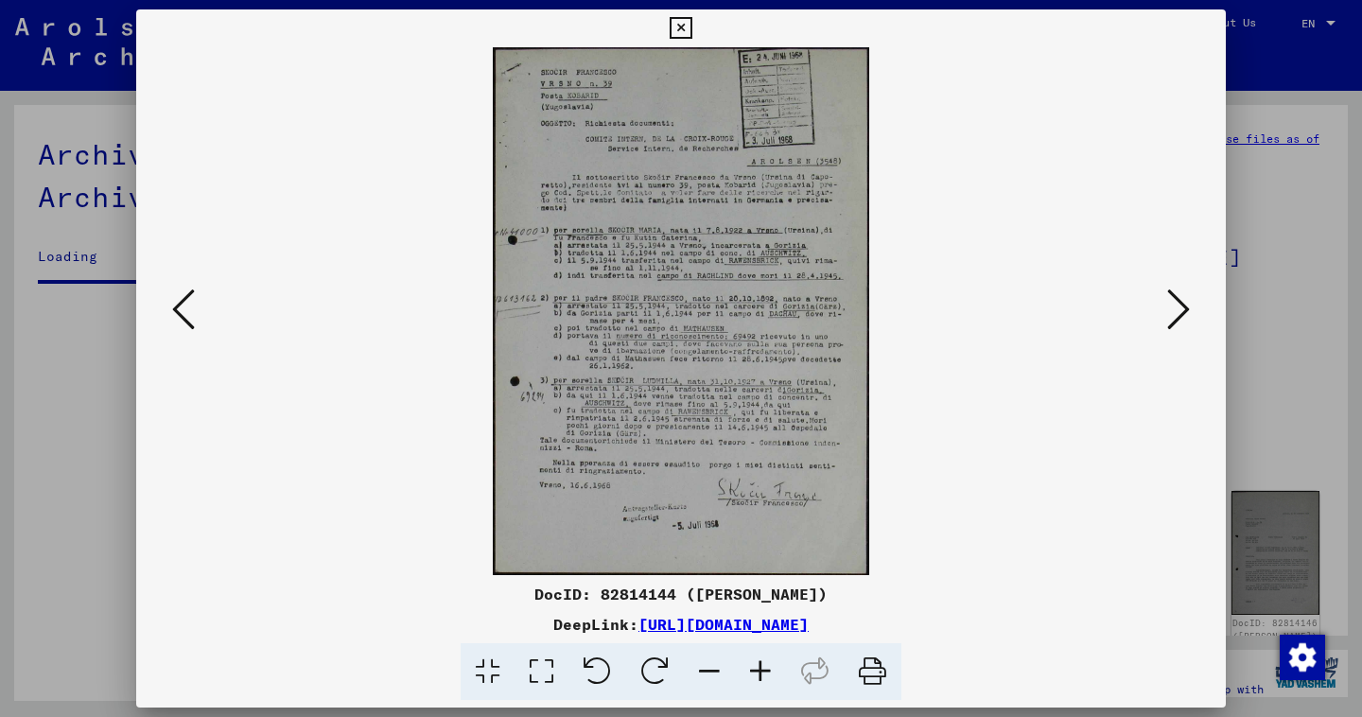
click at [1178, 320] on icon at bounding box center [1178, 309] width 23 height 45
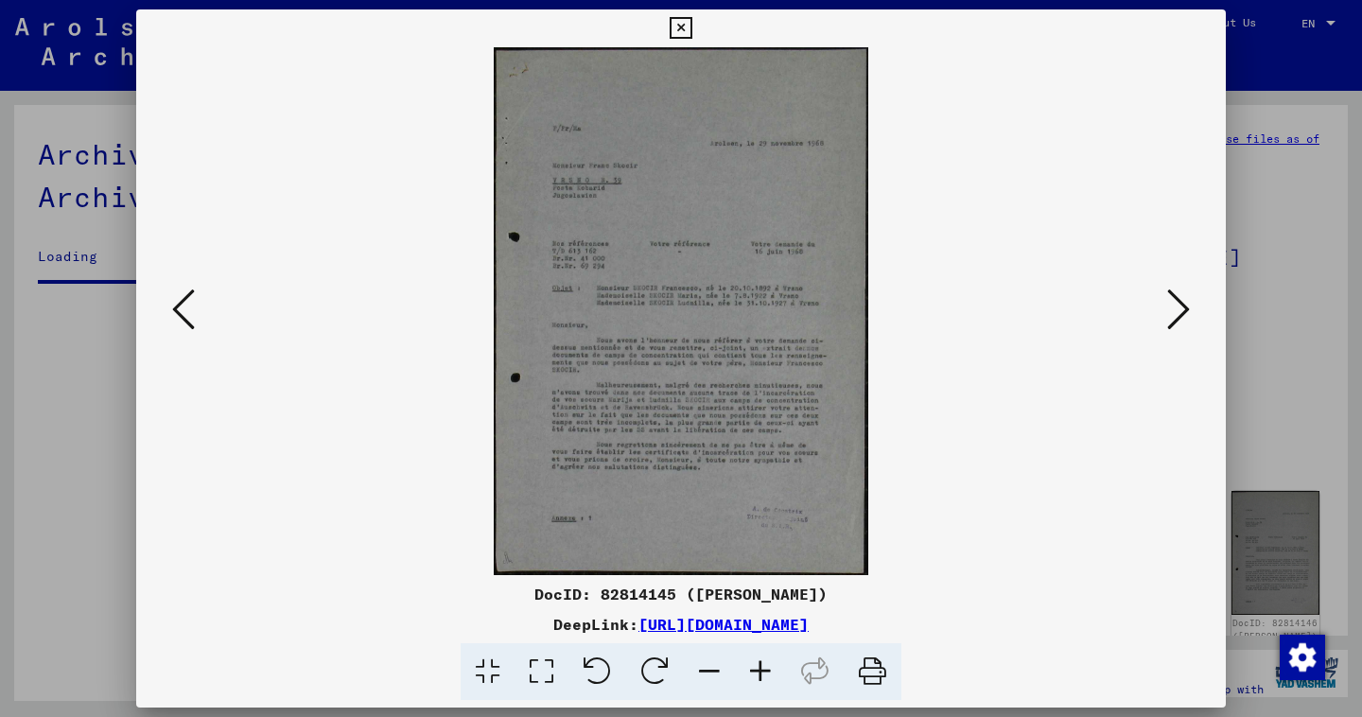
click at [1162, 324] on button at bounding box center [1179, 311] width 34 height 54
click at [691, 29] on icon at bounding box center [681, 28] width 22 height 23
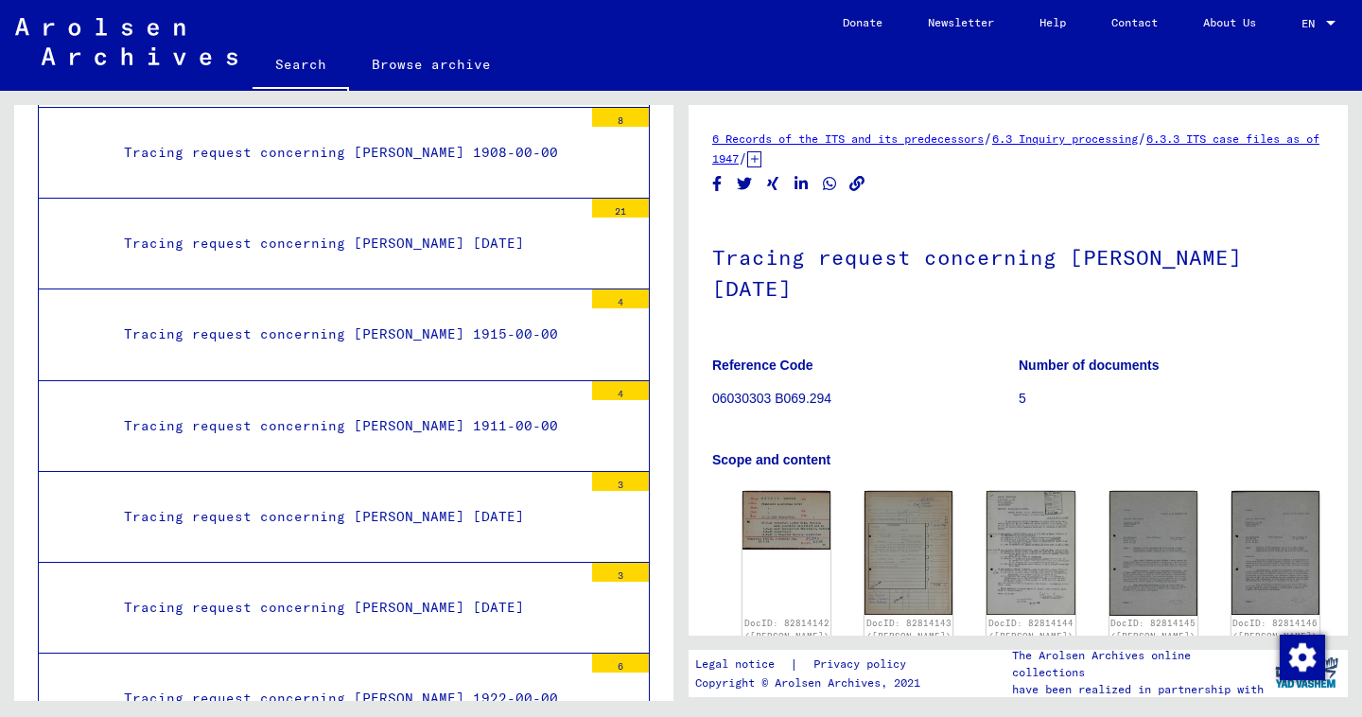
scroll to position [101, 0]
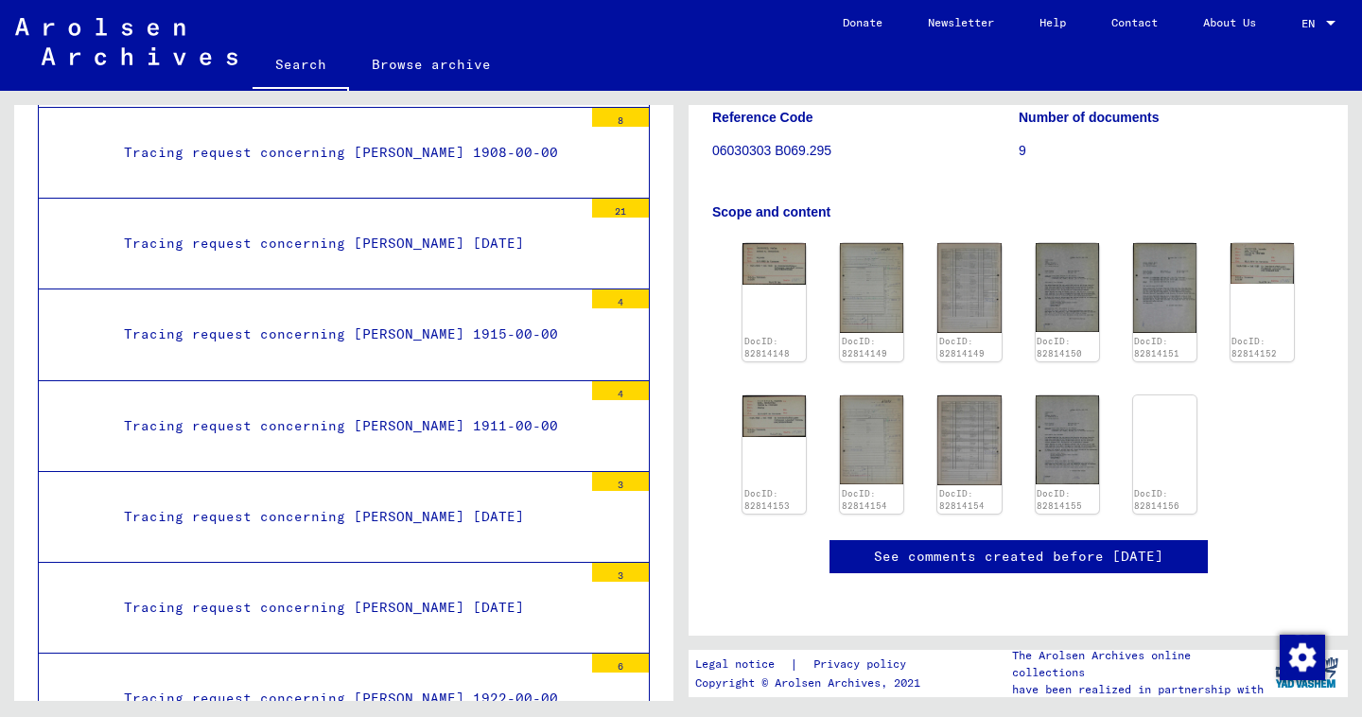
scroll to position [139, 0]
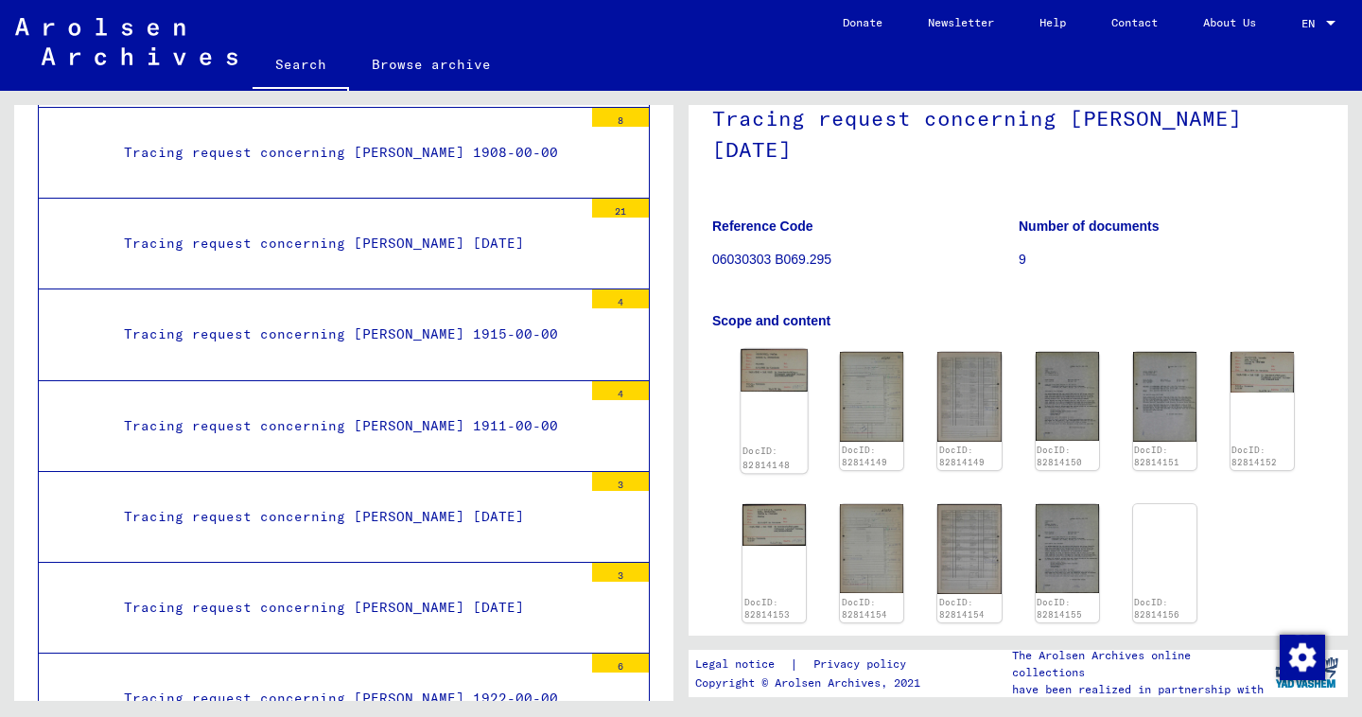
click at [765, 373] on img at bounding box center [774, 370] width 67 height 43
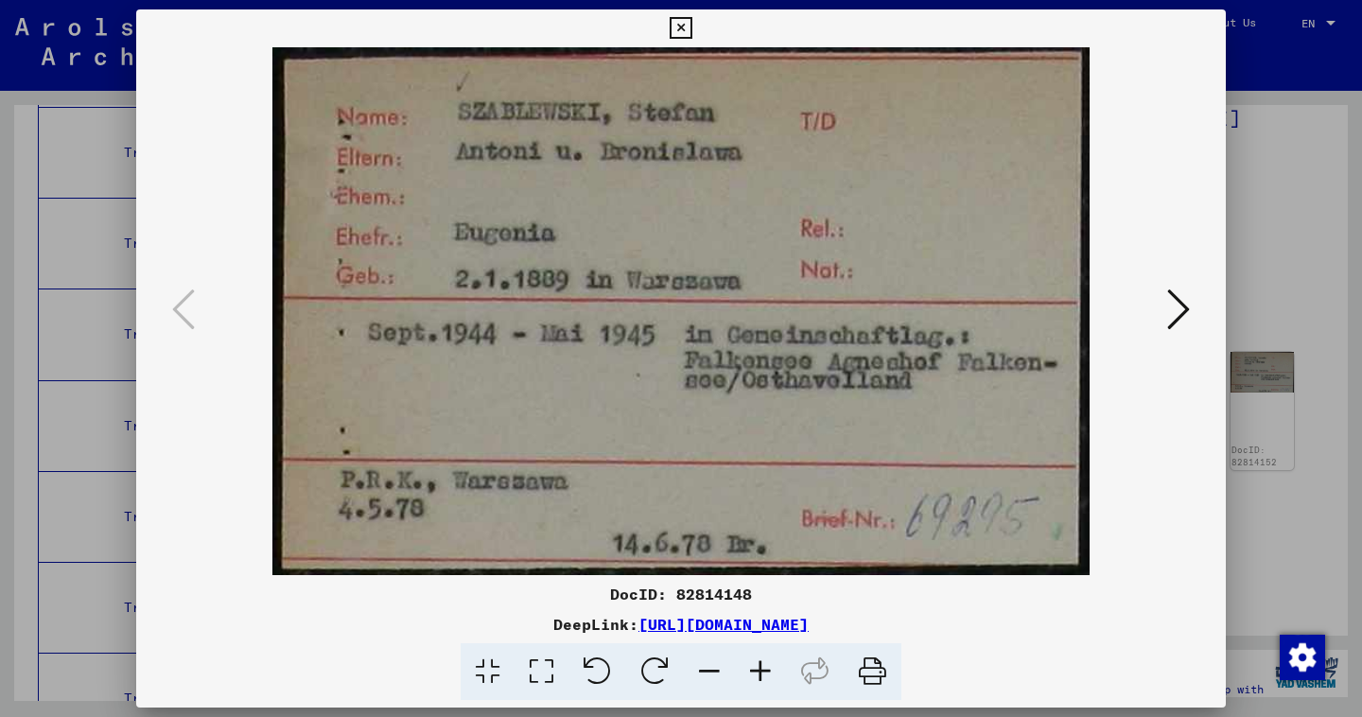
click at [1162, 324] on button at bounding box center [1179, 311] width 34 height 54
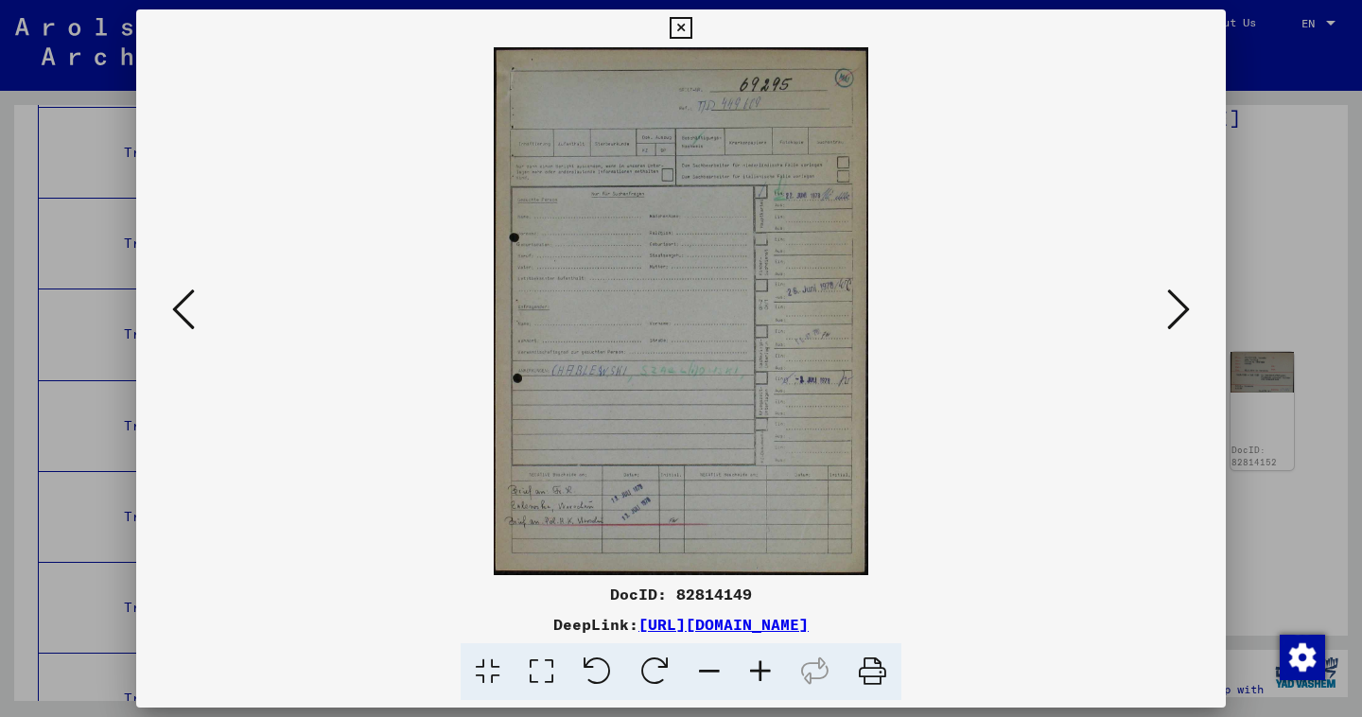
click at [1192, 317] on button at bounding box center [1179, 311] width 34 height 54
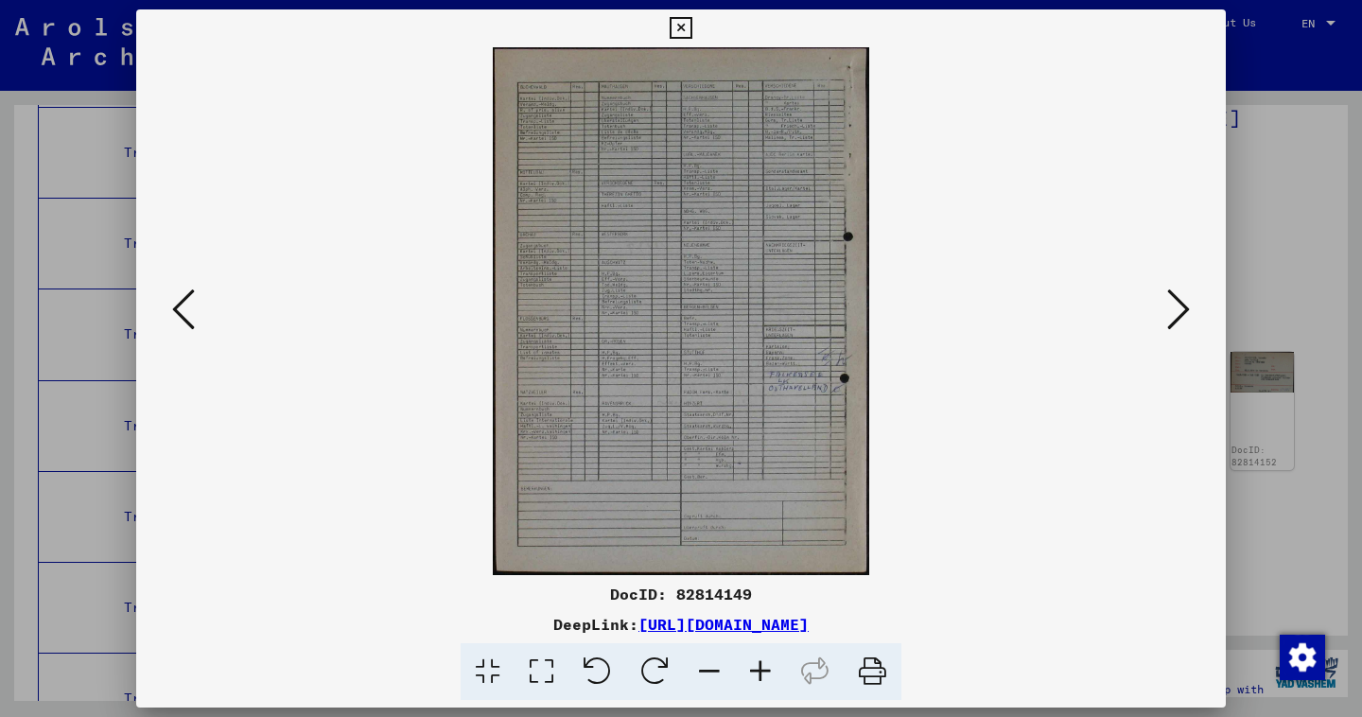
click at [697, 15] on button at bounding box center [680, 28] width 33 height 38
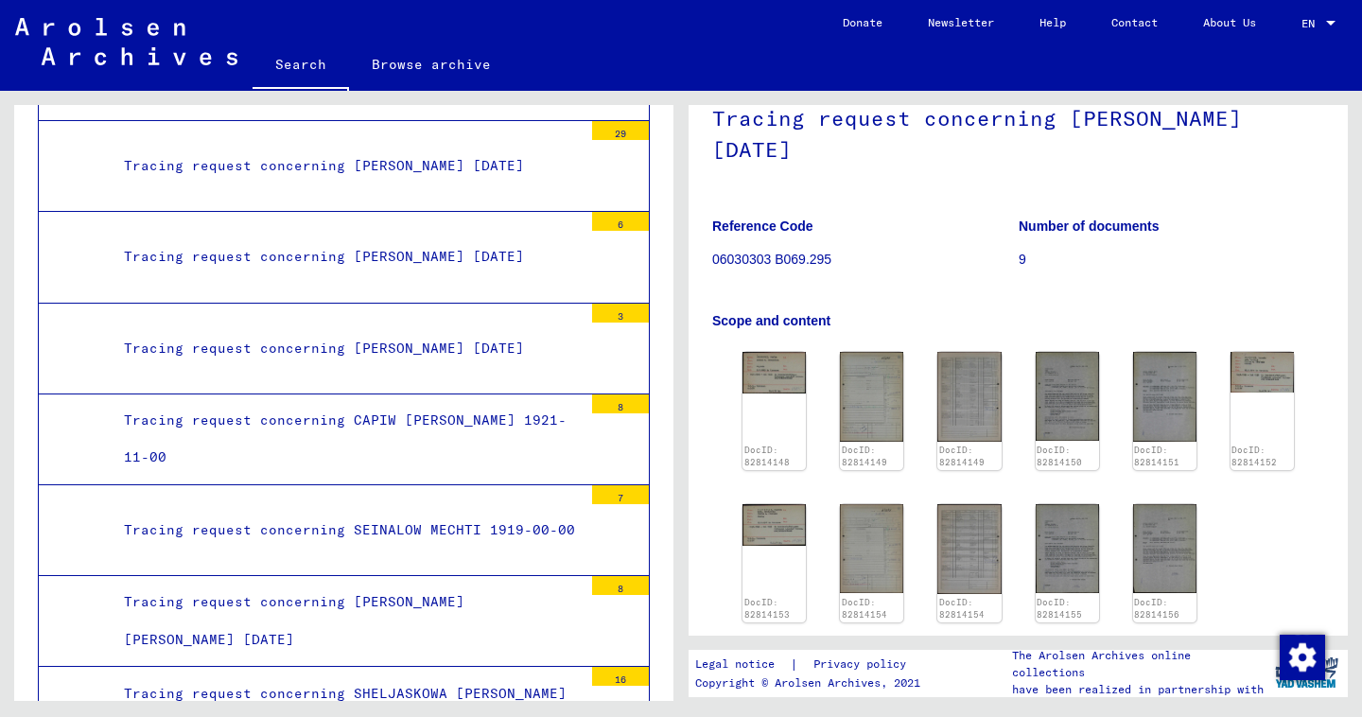
scroll to position [38573, 0]
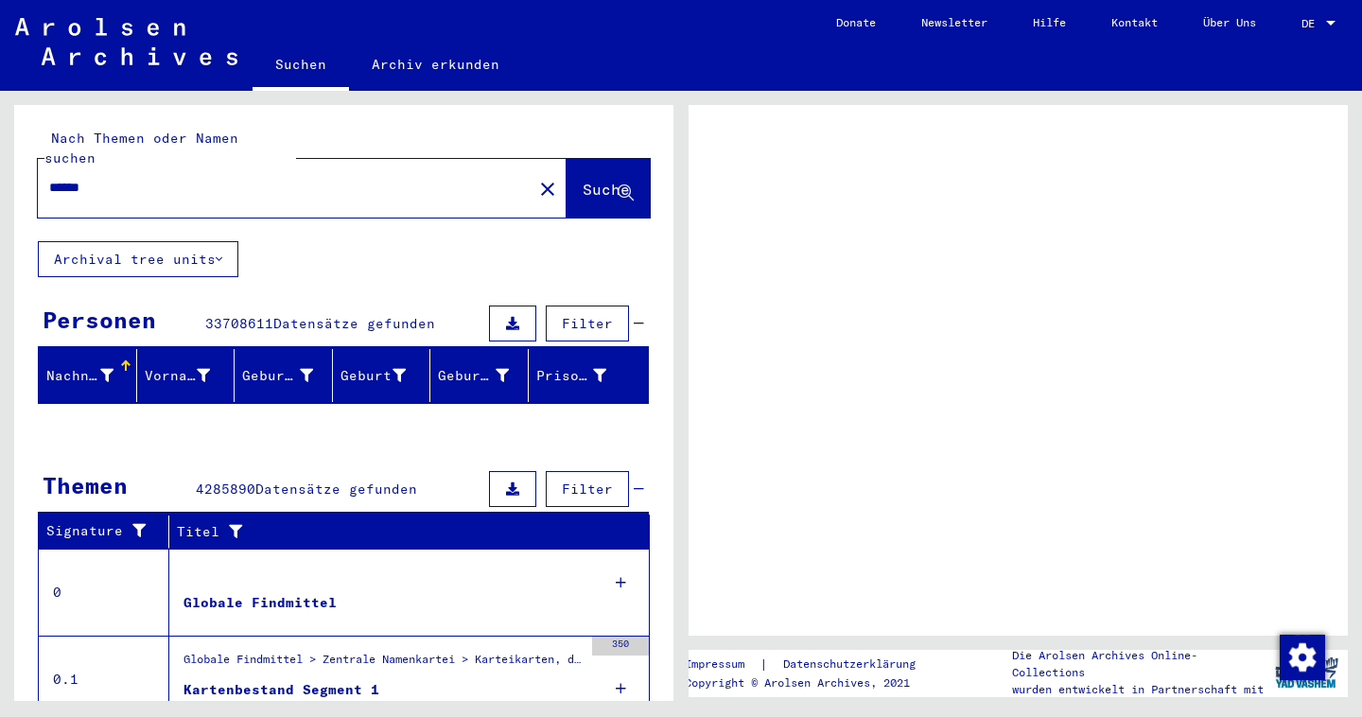
click at [1315, 26] on span "DE" at bounding box center [1312, 23] width 21 height 13
click at [1331, 21] on div at bounding box center [1330, 23] width 17 height 13
click at [1304, 26] on span "DE" at bounding box center [1312, 23] width 21 height 13
click at [1328, 21] on div at bounding box center [1330, 23] width 9 height 5
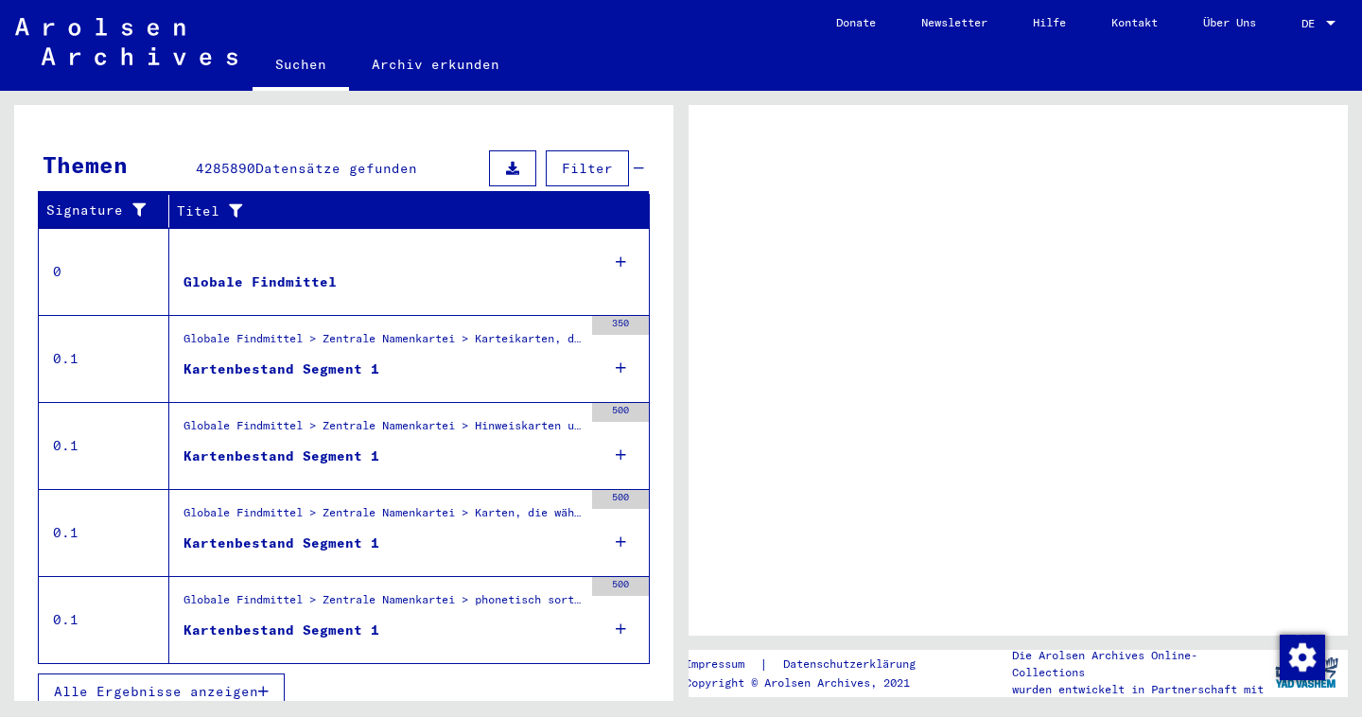
scroll to position [320, 0]
